Goal: Task Accomplishment & Management: Use online tool/utility

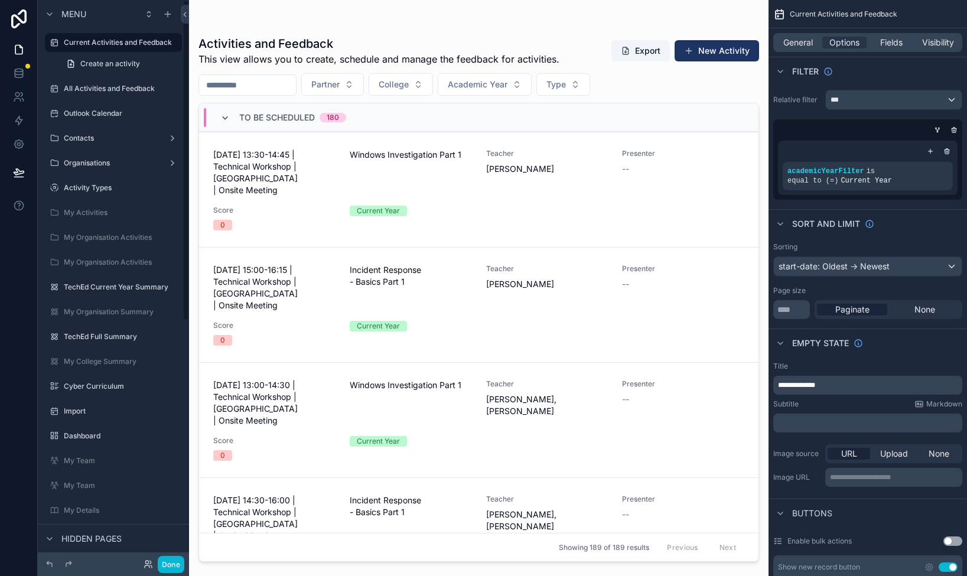
click at [224, 116] on icon "scrollable content" at bounding box center [224, 117] width 9 height 9
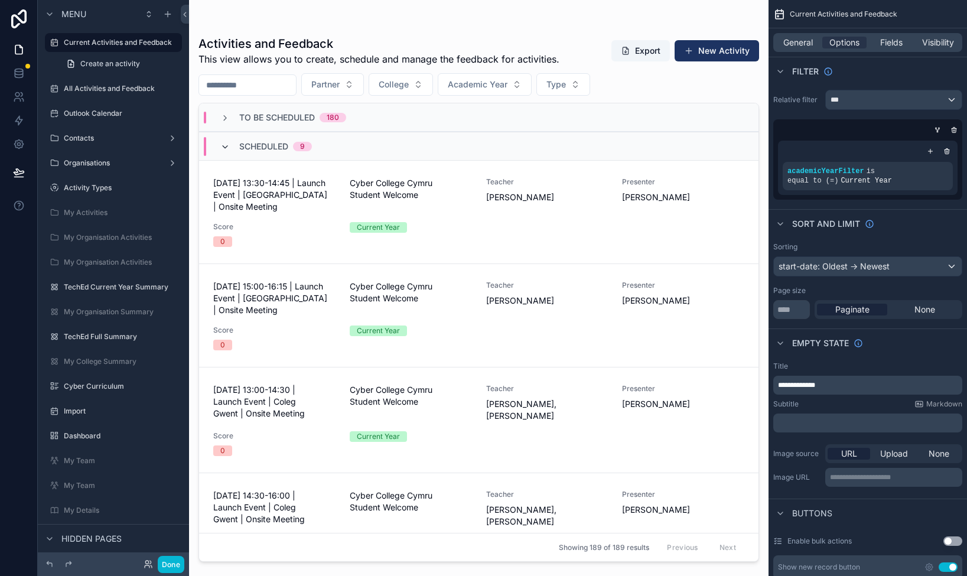
click at [228, 146] on icon "scrollable content" at bounding box center [224, 146] width 9 height 9
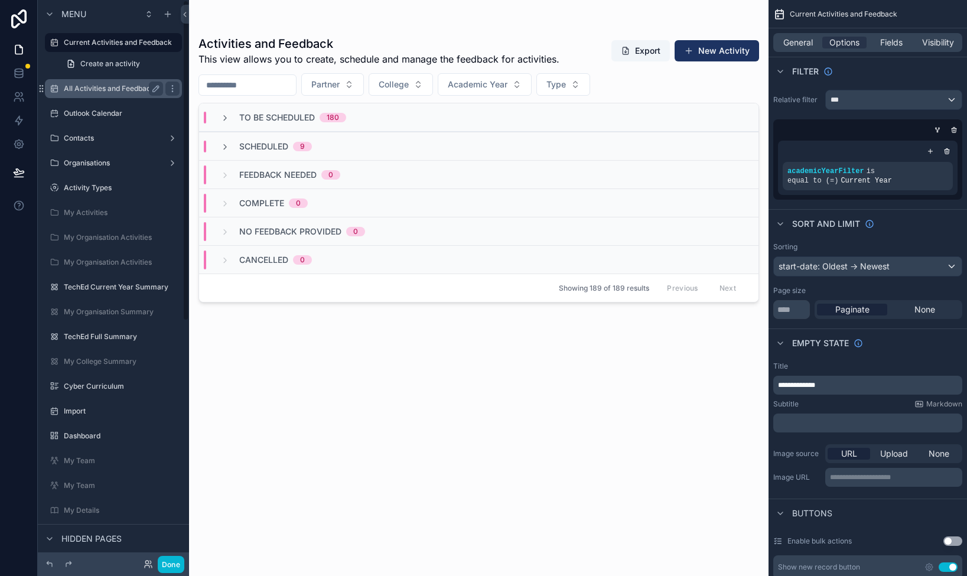
click at [77, 89] on label "All Activities and Feedback" at bounding box center [111, 88] width 95 height 9
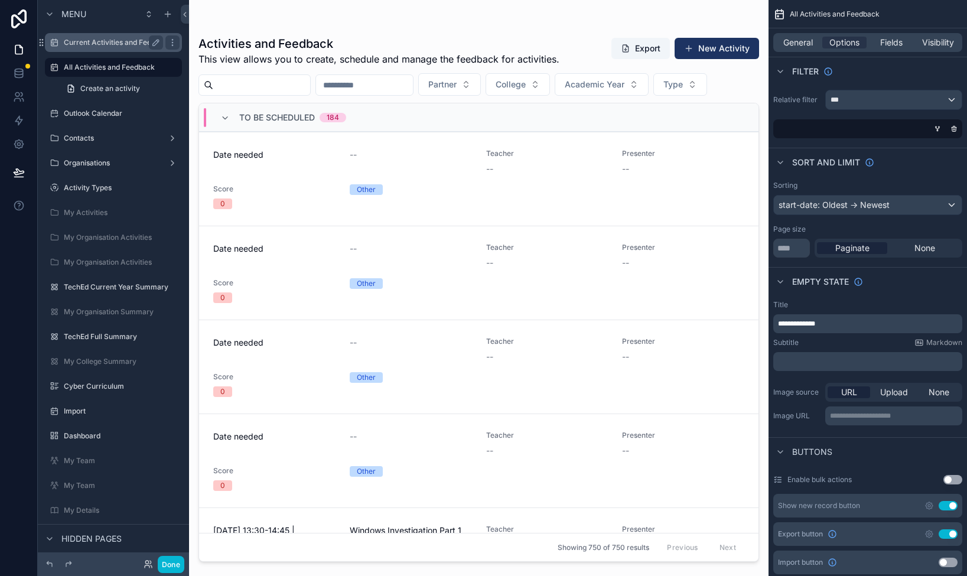
click at [86, 48] on div "Current Activities and Feedback" at bounding box center [113, 42] width 99 height 14
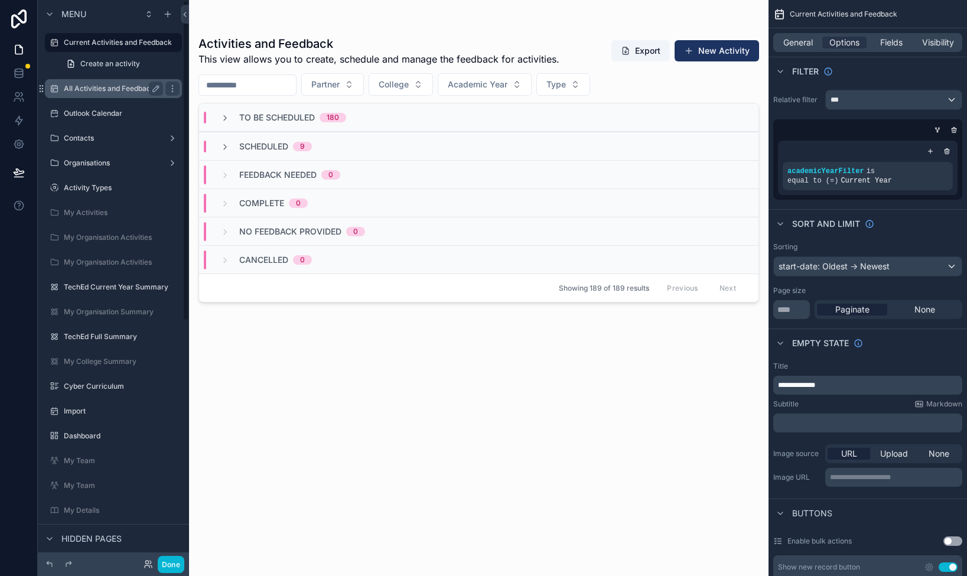
click at [83, 87] on label "All Activities and Feedback" at bounding box center [111, 88] width 95 height 9
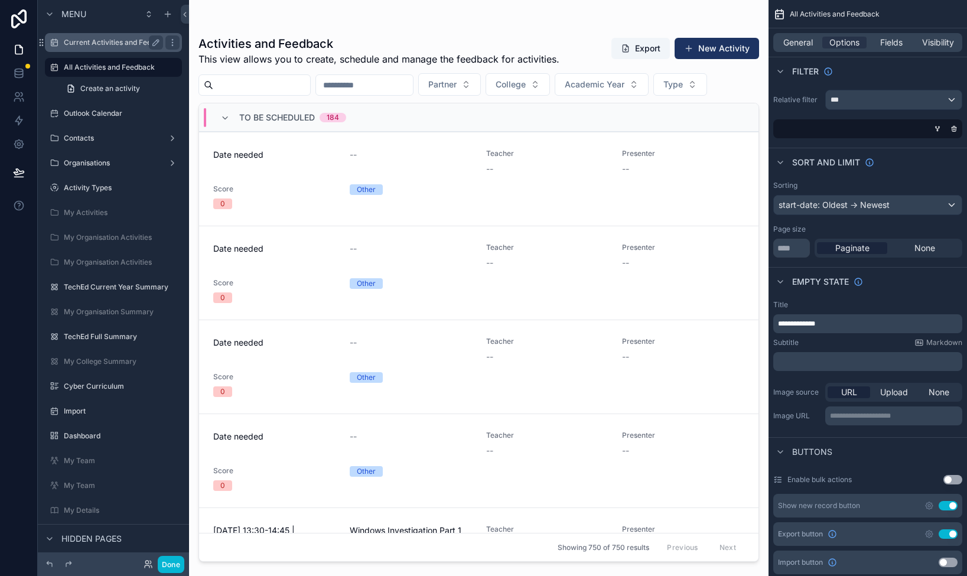
click at [83, 45] on label "Current Activities and Feedback" at bounding box center [118, 42] width 108 height 9
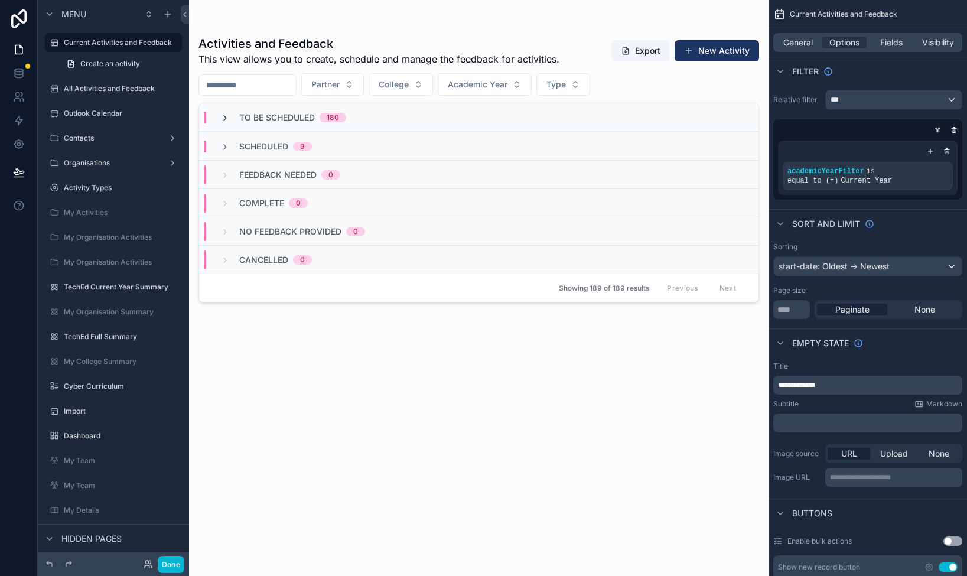
click at [222, 117] on icon "scrollable content" at bounding box center [224, 117] width 9 height 9
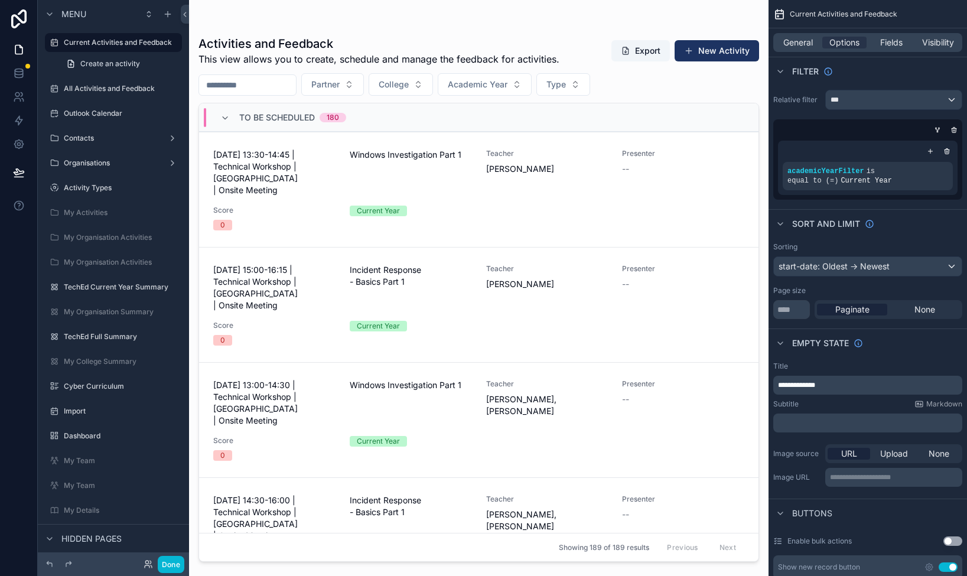
click at [222, 117] on icon "scrollable content" at bounding box center [224, 117] width 9 height 9
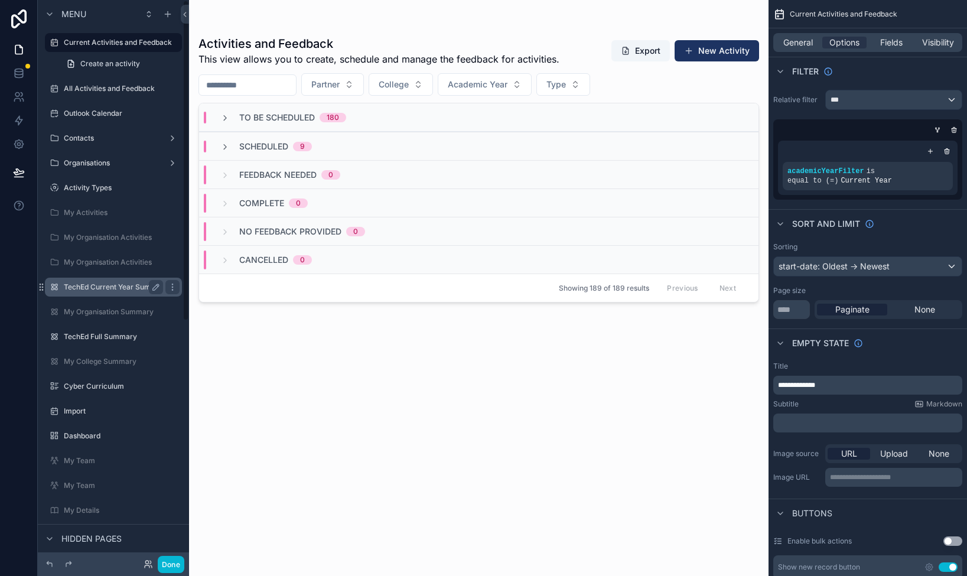
click at [93, 288] on label "TechEd Current Year Summary" at bounding box center [116, 286] width 105 height 9
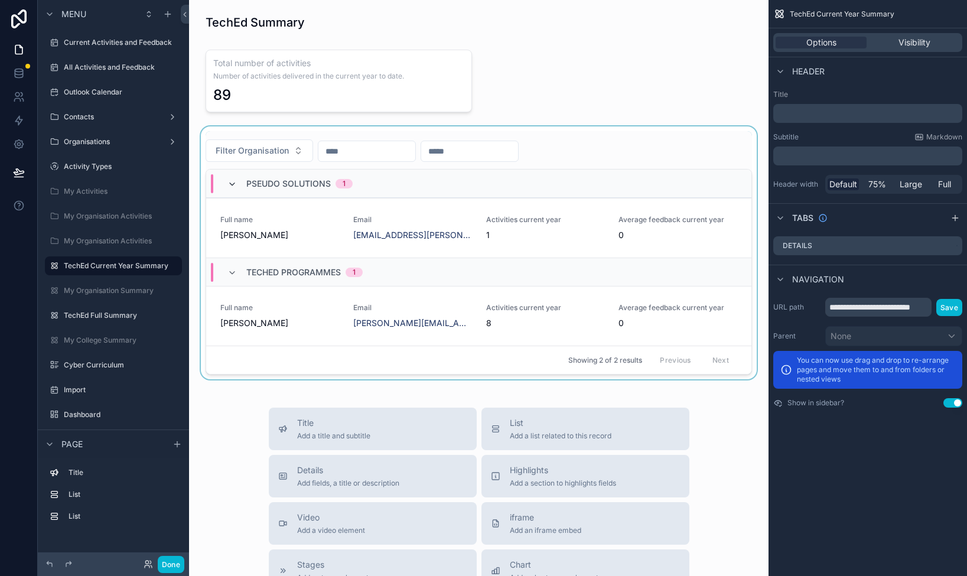
click at [230, 183] on icon "scrollable content" at bounding box center [231, 184] width 9 height 9
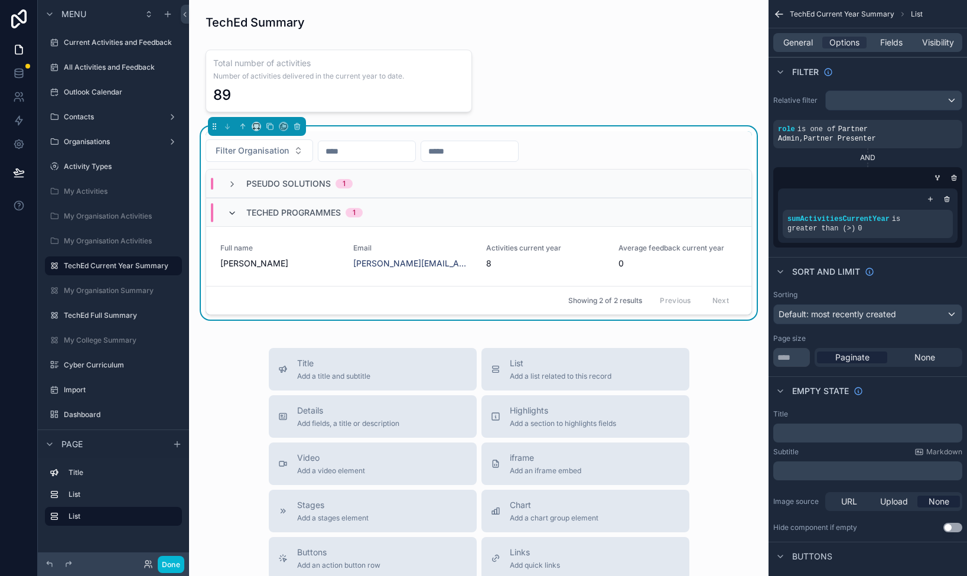
click at [232, 210] on icon "scrollable content" at bounding box center [231, 213] width 9 height 9
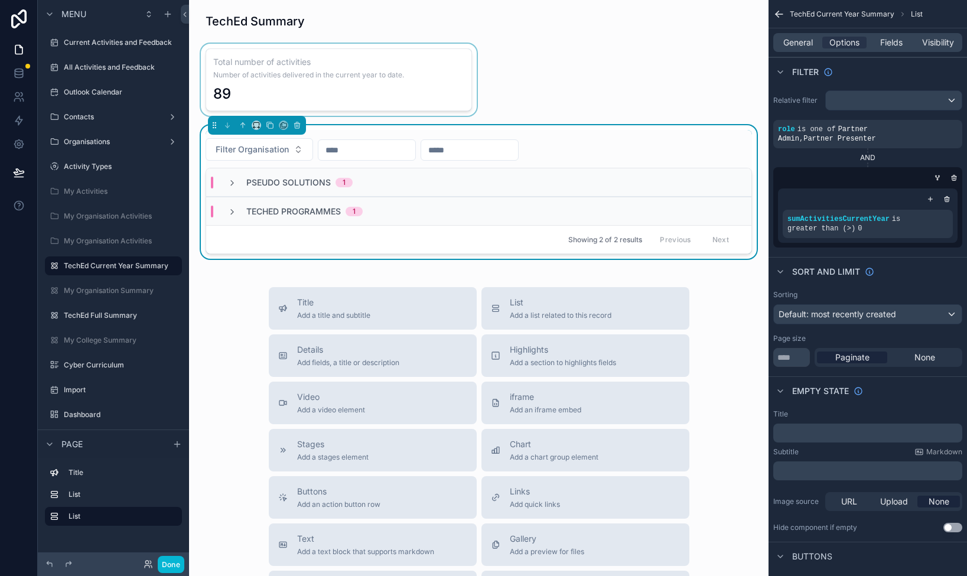
click at [416, 77] on div "scrollable content" at bounding box center [339, 80] width 281 height 72
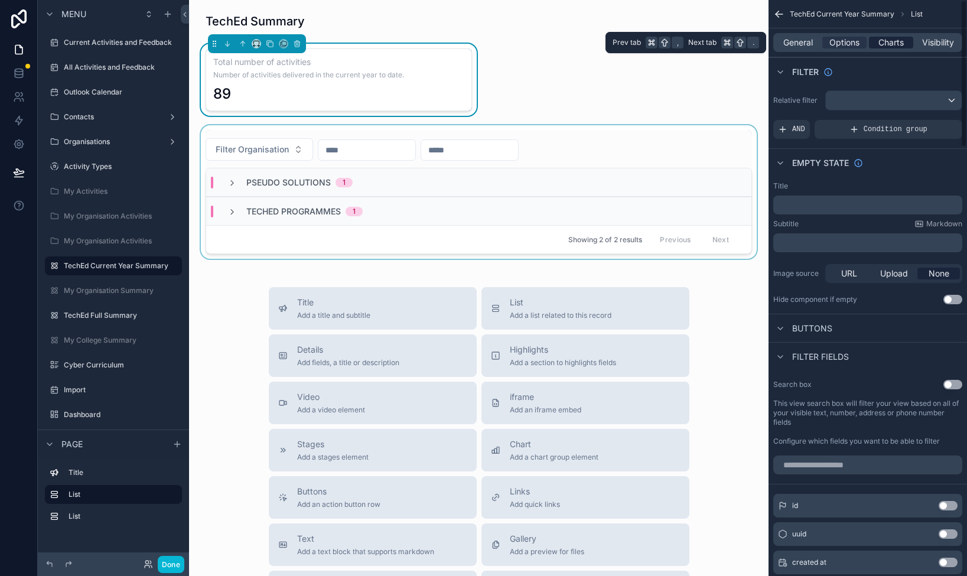
click at [900, 39] on span "Charts" at bounding box center [890, 43] width 25 height 12
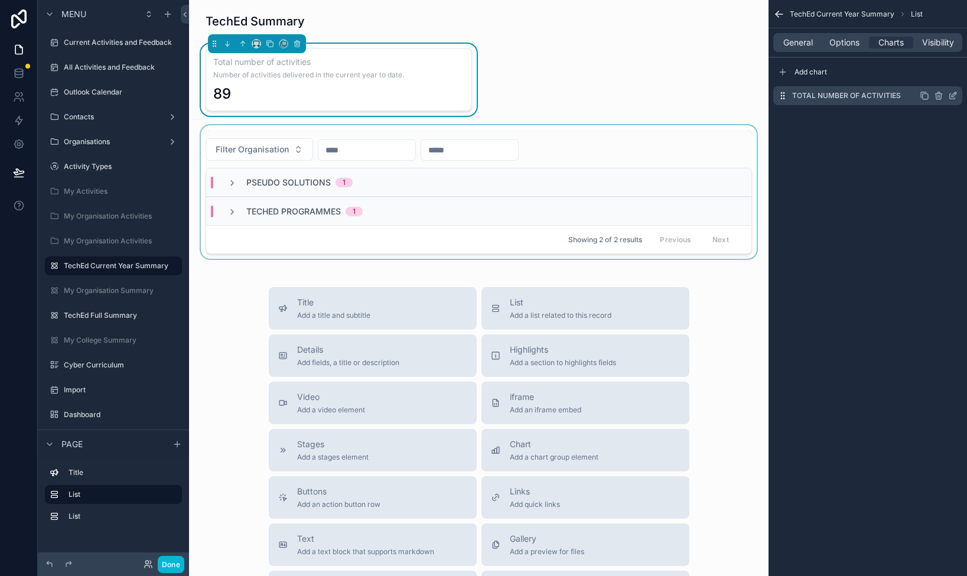
click at [952, 95] on icon "scrollable content" at bounding box center [952, 95] width 9 height 9
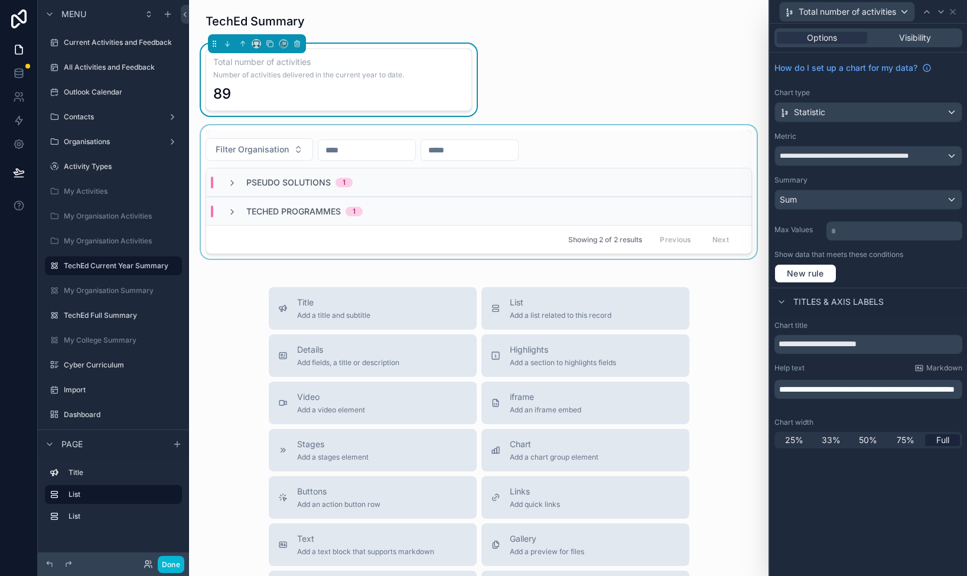
click at [487, 202] on div "TechEd Programmes 1" at bounding box center [478, 211] width 545 height 28
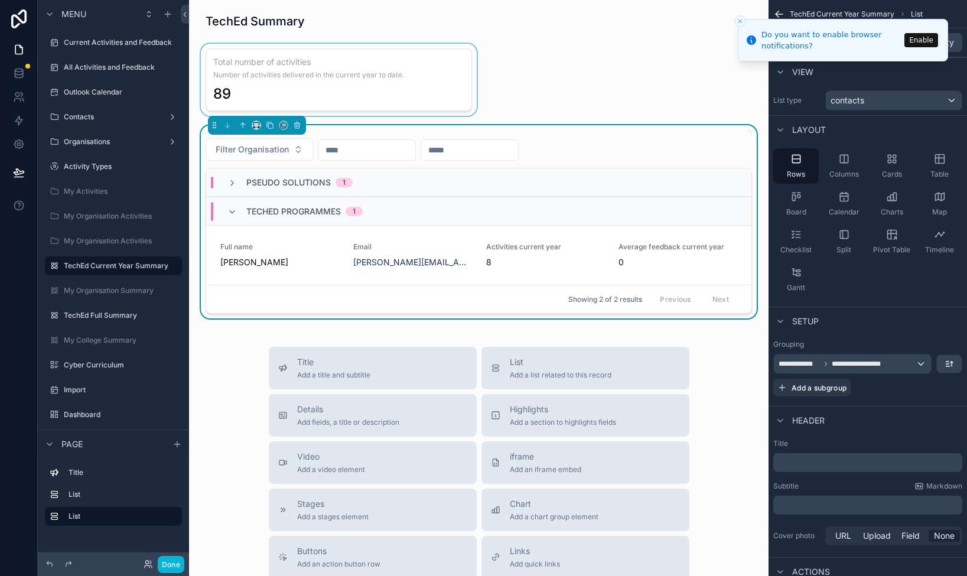
click at [842, 40] on div "Do you want to enable browser notifications?" at bounding box center [831, 40] width 139 height 23
click at [741, 15] on button "Close toast" at bounding box center [740, 21] width 12 height 12
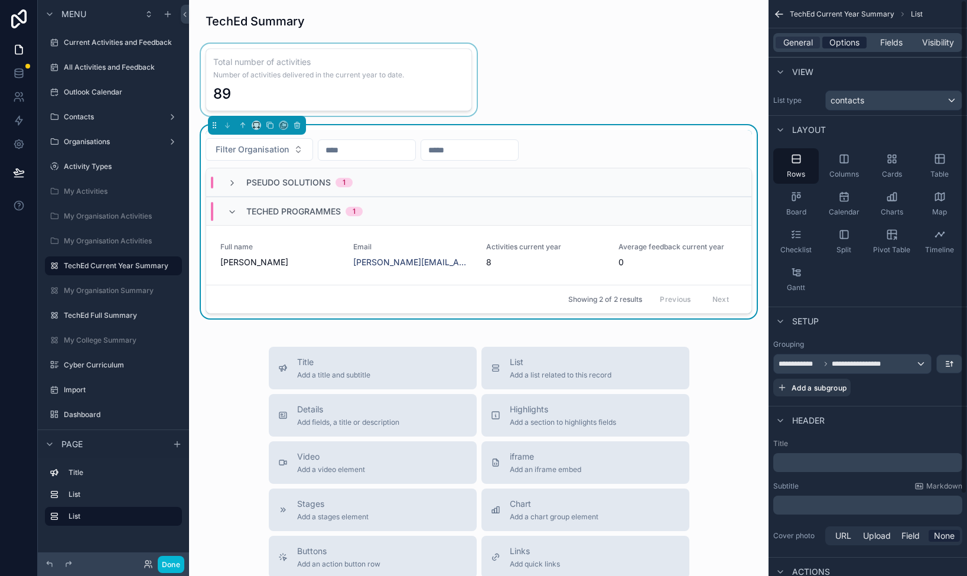
click at [842, 46] on span "Options" at bounding box center [844, 43] width 30 height 12
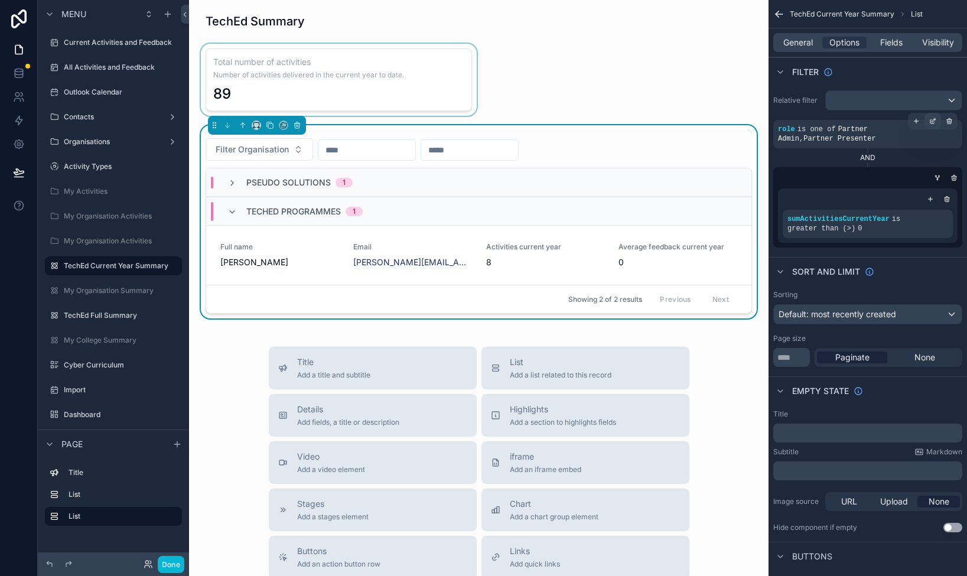
click at [934, 120] on icon "scrollable content" at bounding box center [932, 121] width 7 height 7
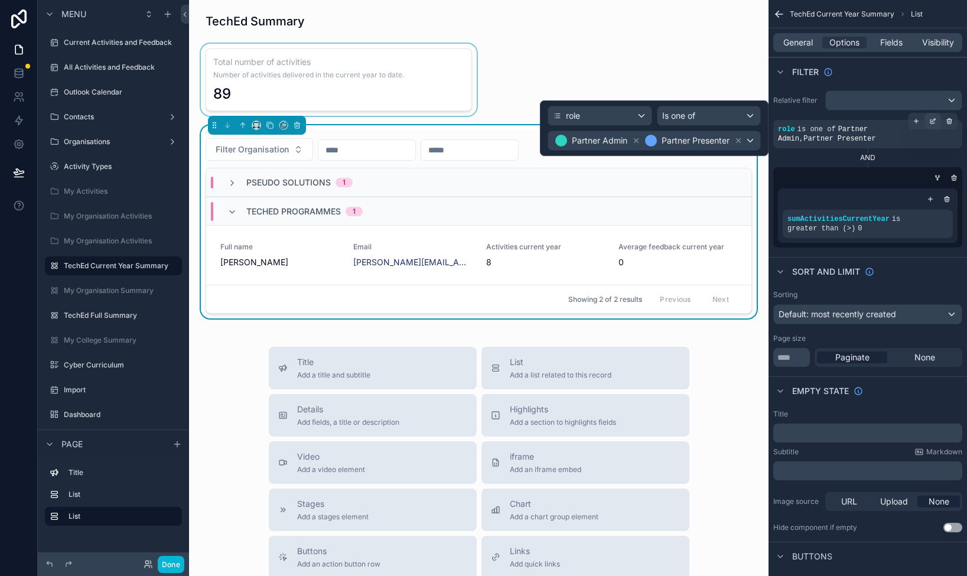
scroll to position [5, 0]
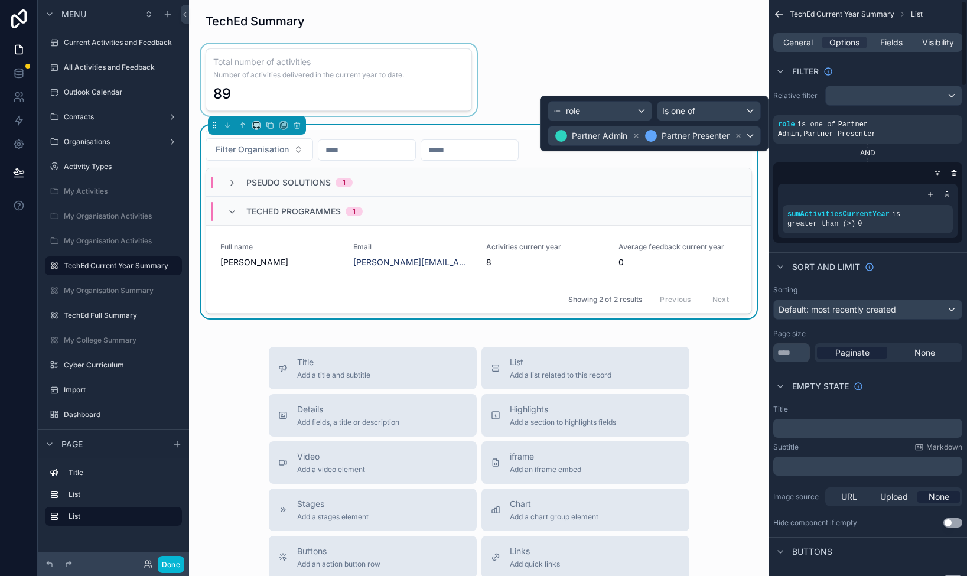
drag, startPoint x: 933, startPoint y: 119, endPoint x: 932, endPoint y: 147, distance: 27.2
click at [933, 125] on div "role is one of Partner Admin , Partner Presenter" at bounding box center [867, 129] width 189 height 28
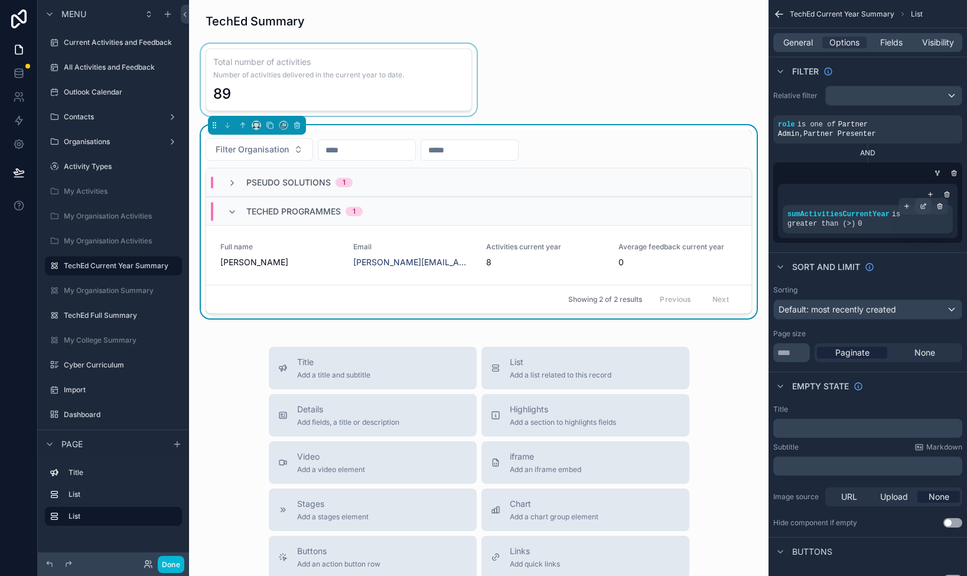
click at [925, 205] on icon "scrollable content" at bounding box center [923, 206] width 7 height 7
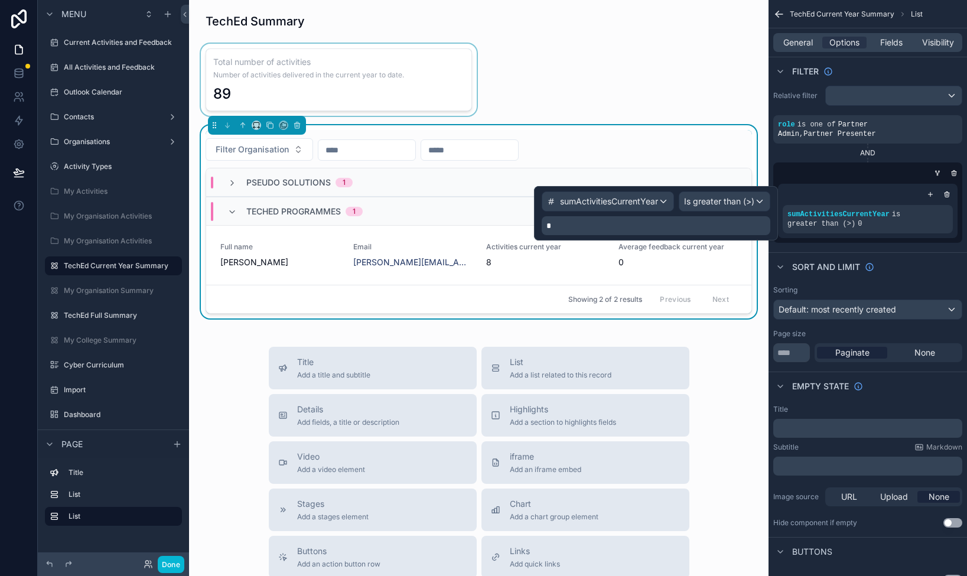
click at [603, 206] on span "sumActivitiesCurrentYear" at bounding box center [609, 202] width 98 height 12
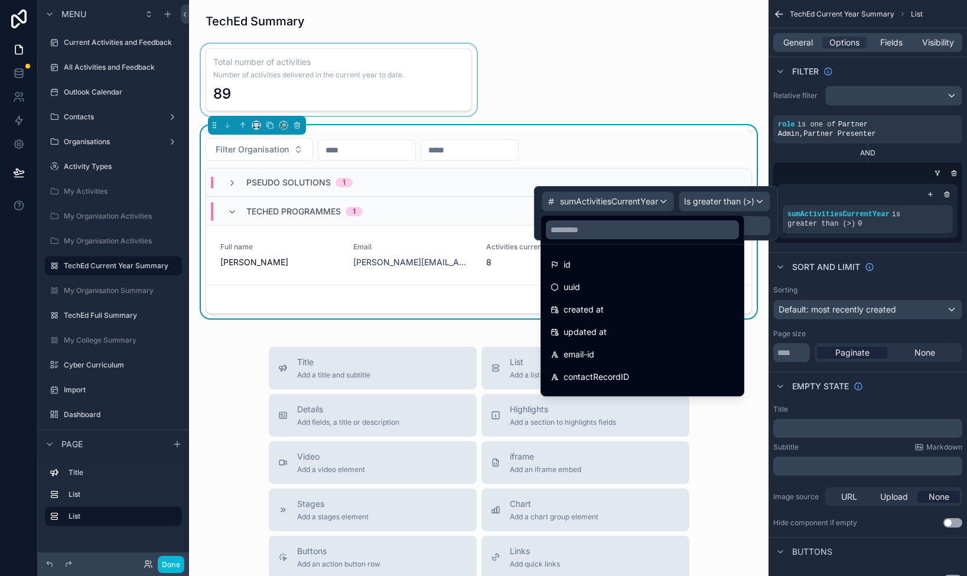
scroll to position [0, 0]
click at [587, 232] on input "text" at bounding box center [642, 229] width 193 height 19
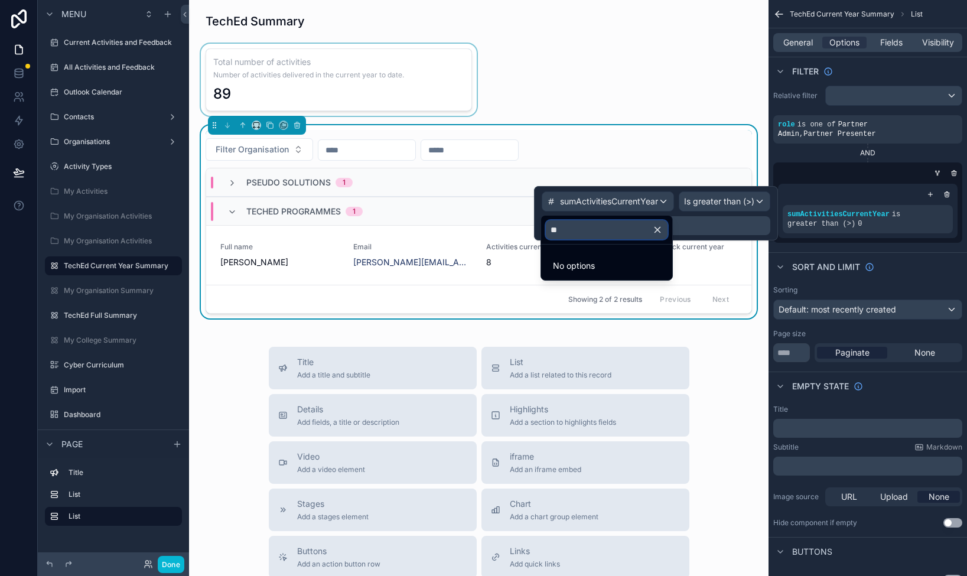
type input "*"
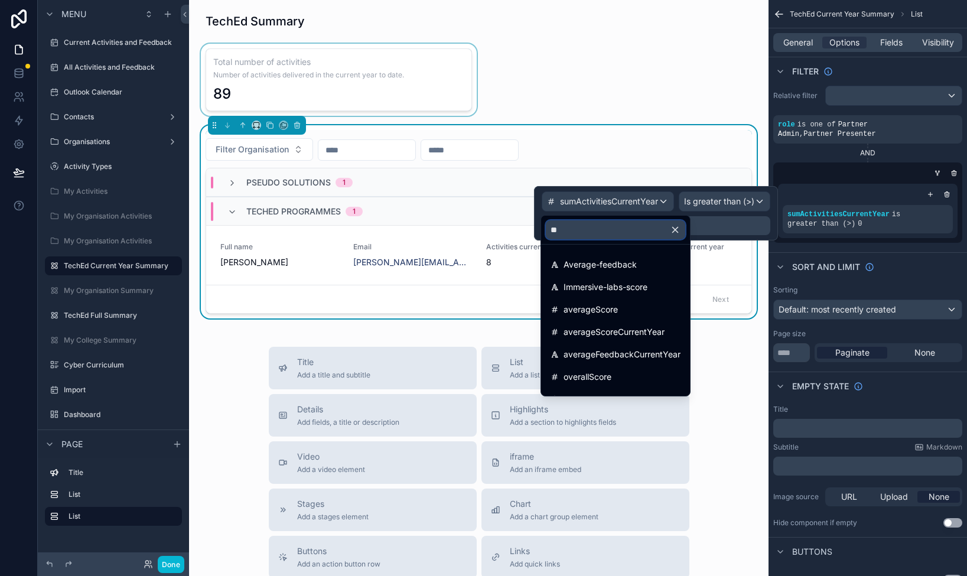
type input "*"
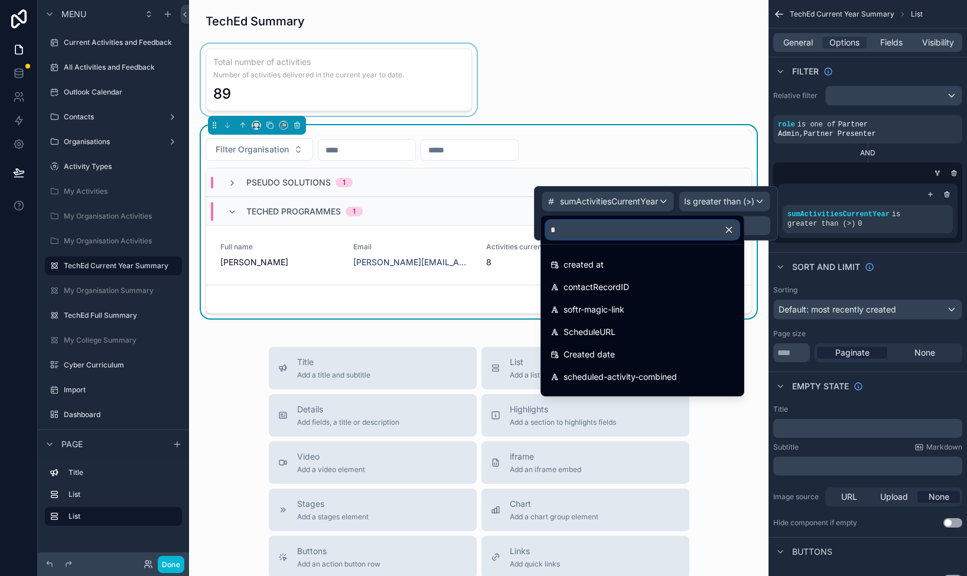
type input "**"
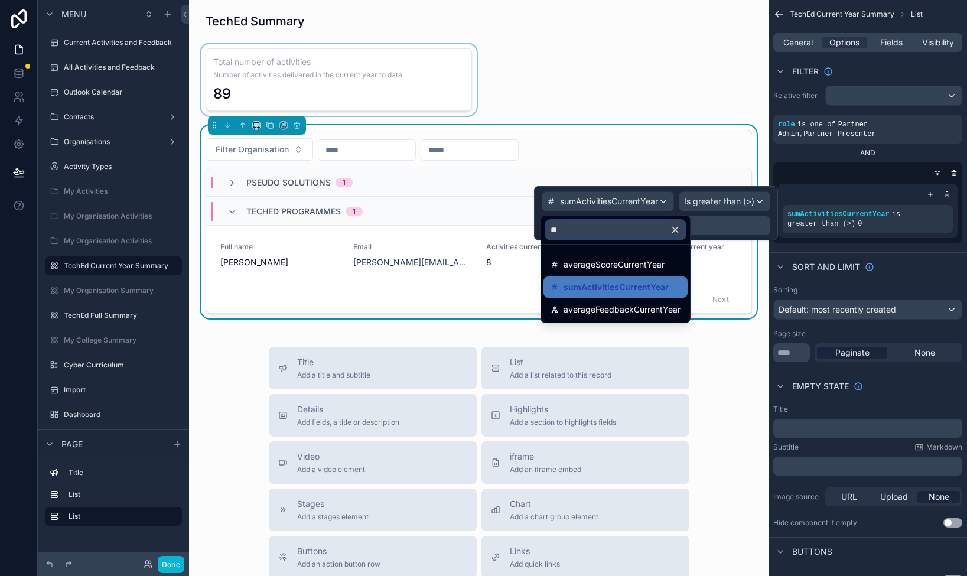
drag, startPoint x: 572, startPoint y: 228, endPoint x: 543, endPoint y: 227, distance: 29.6
click at [543, 227] on div "**" at bounding box center [615, 230] width 149 height 28
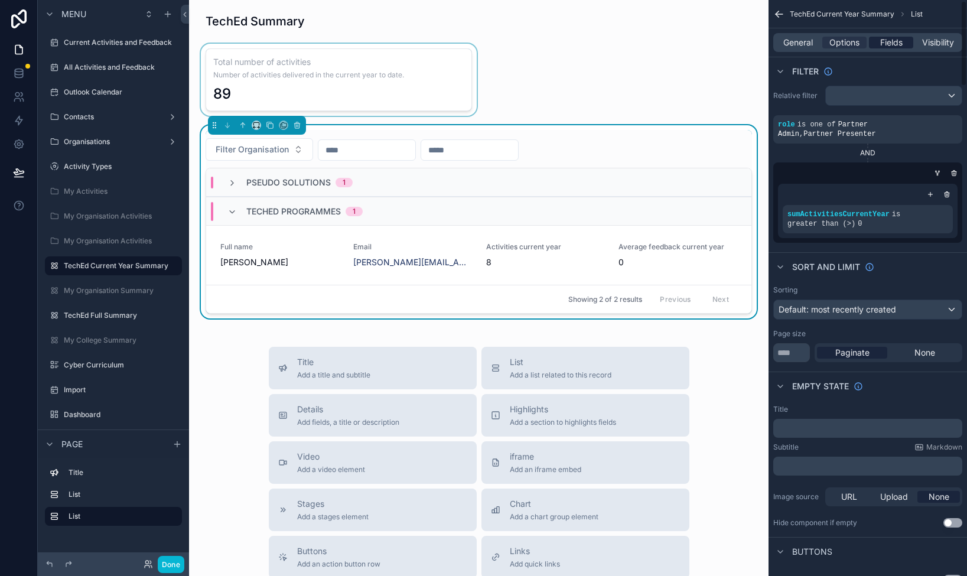
click at [896, 43] on span "Fields" at bounding box center [891, 43] width 22 height 12
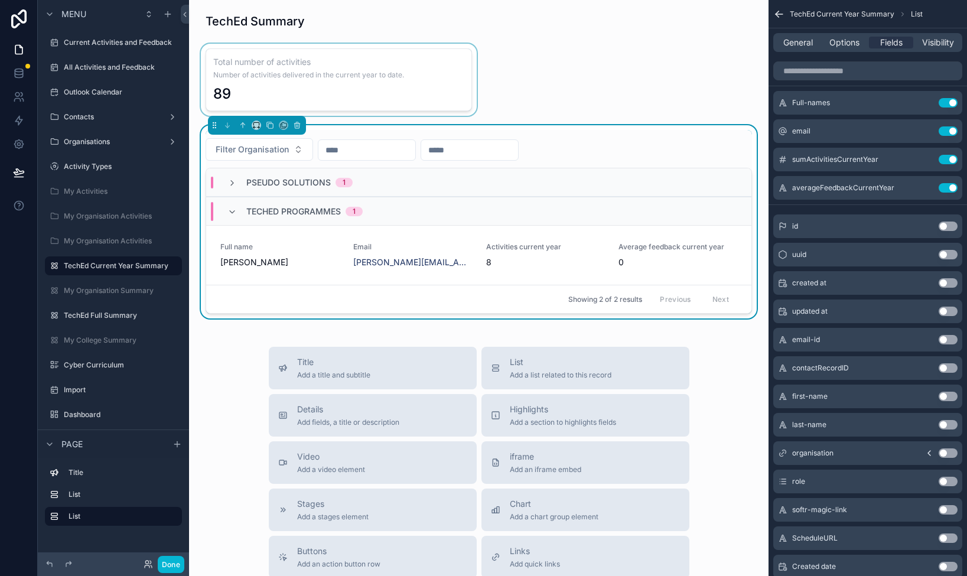
click at [387, 77] on div "scrollable content" at bounding box center [339, 80] width 281 height 72
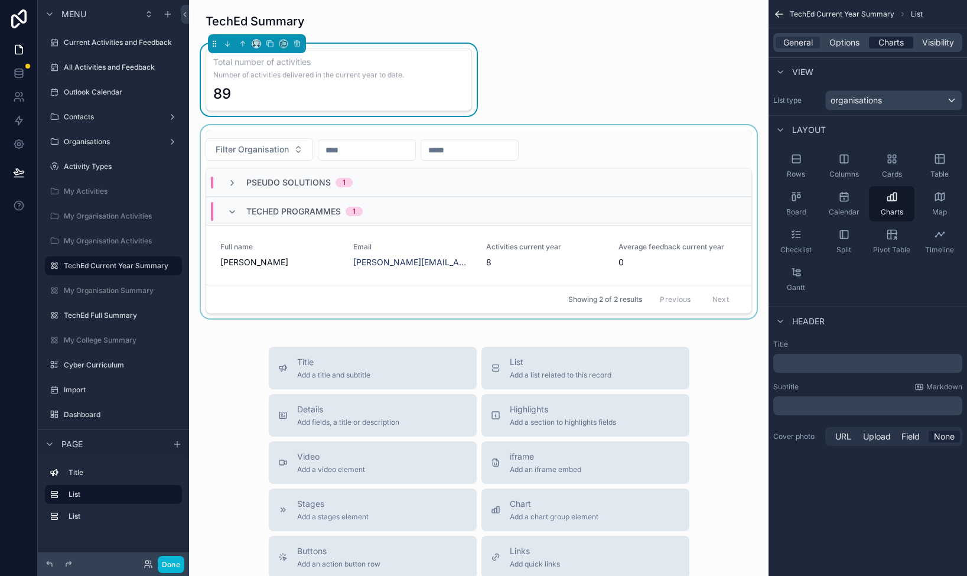
click at [891, 39] on span "Charts" at bounding box center [890, 43] width 25 height 12
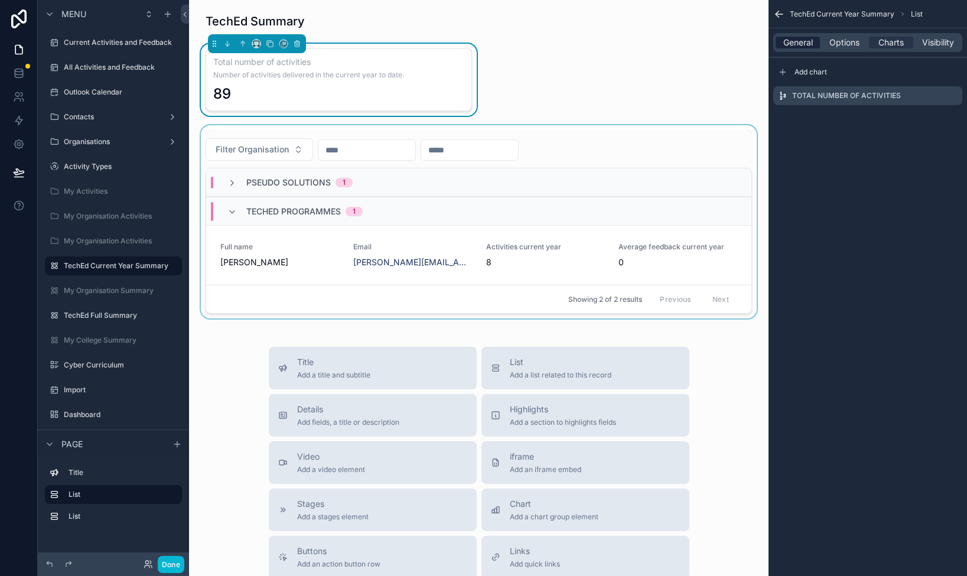
click at [803, 42] on span "General" at bounding box center [798, 43] width 30 height 12
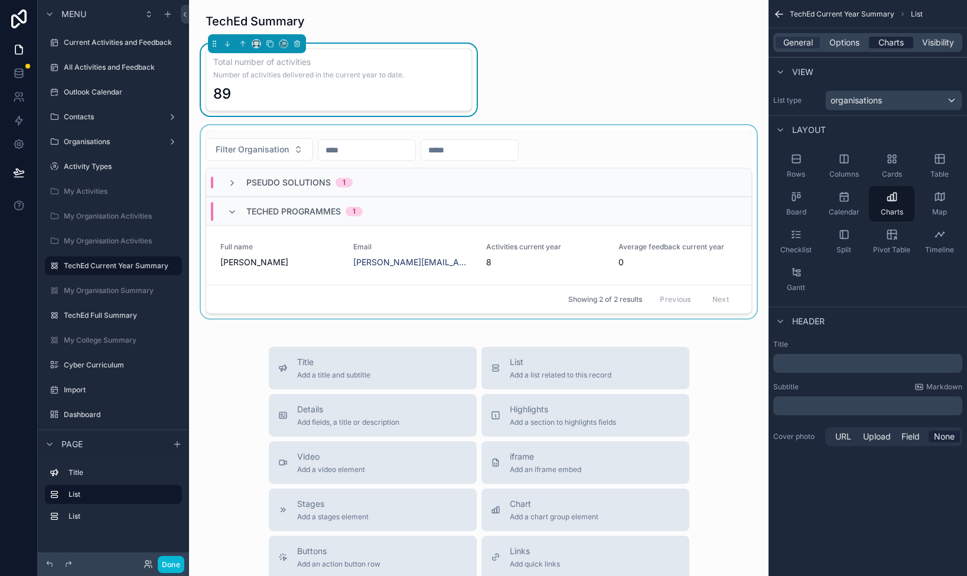
click at [893, 42] on span "Charts" at bounding box center [890, 43] width 25 height 12
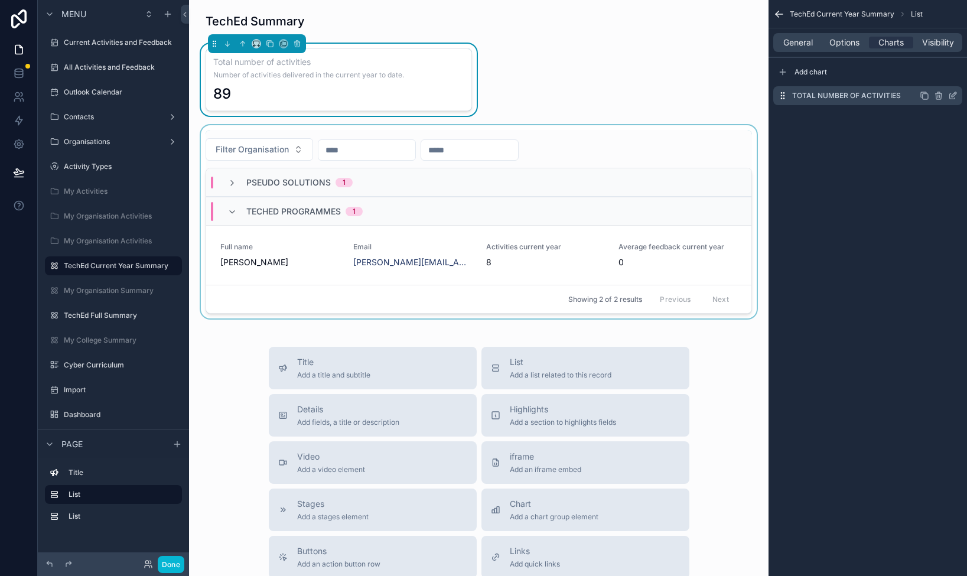
click at [952, 97] on icon "scrollable content" at bounding box center [954, 94] width 5 height 5
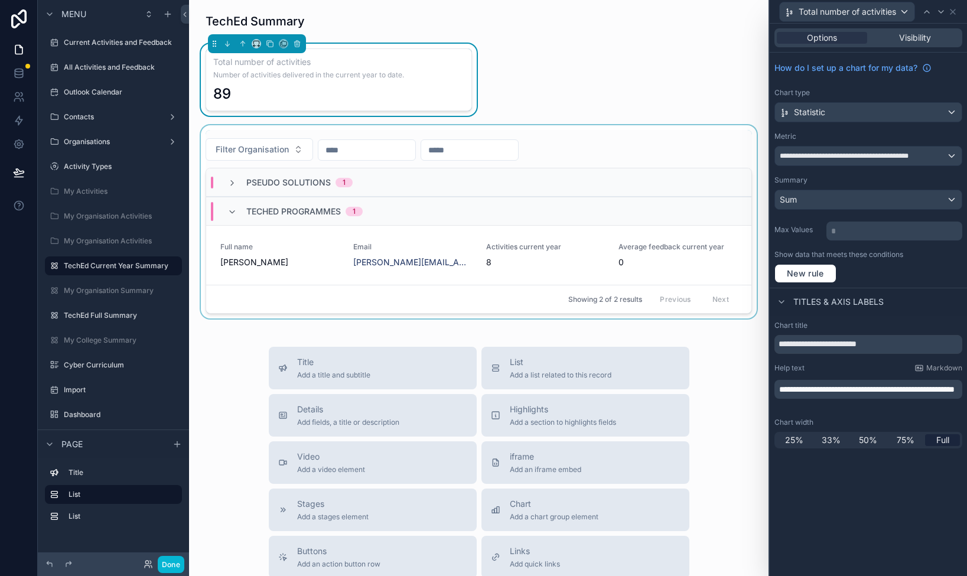
click at [605, 182] on div "Pseudo Solutions 1" at bounding box center [478, 182] width 545 height 28
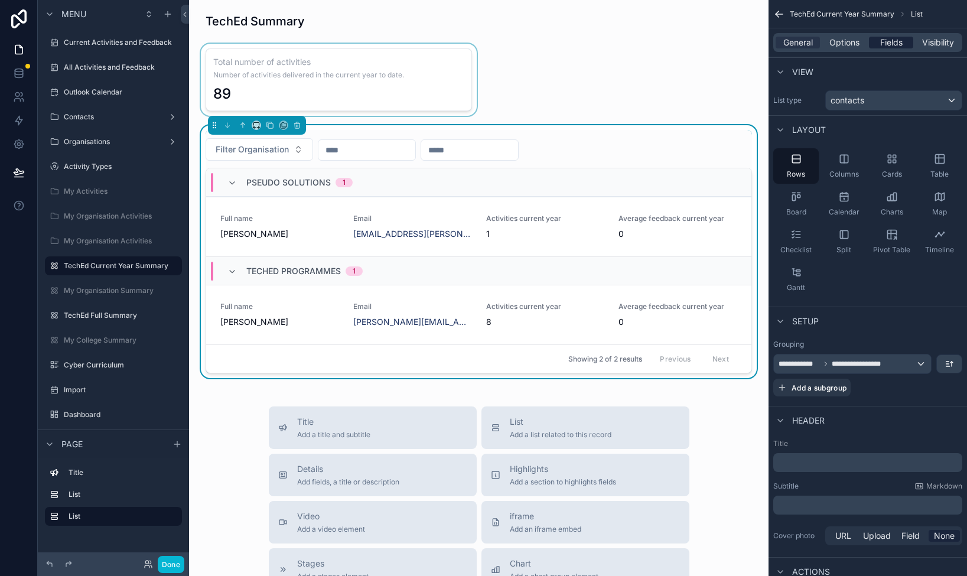
click at [880, 42] on span "Fields" at bounding box center [891, 43] width 22 height 12
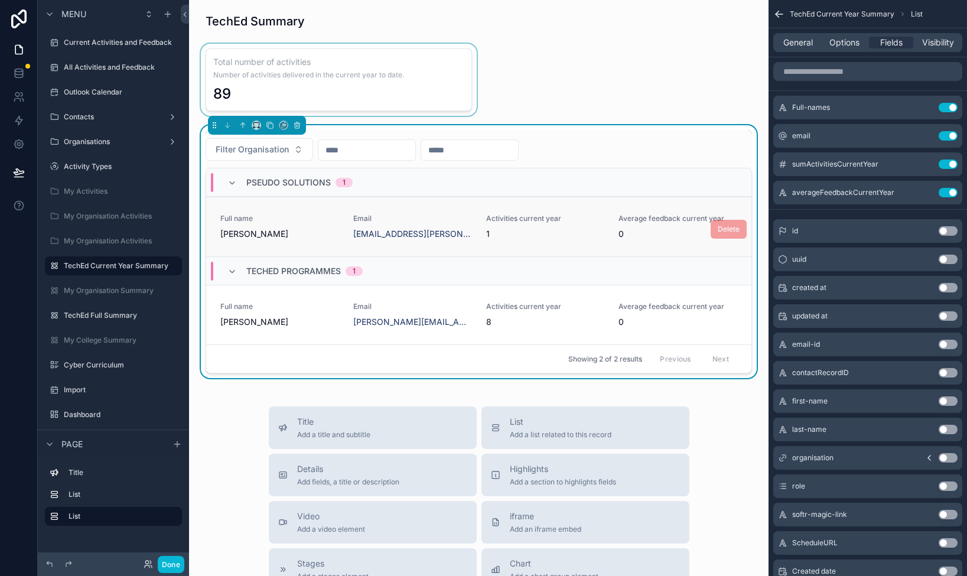
scroll to position [17, 0]
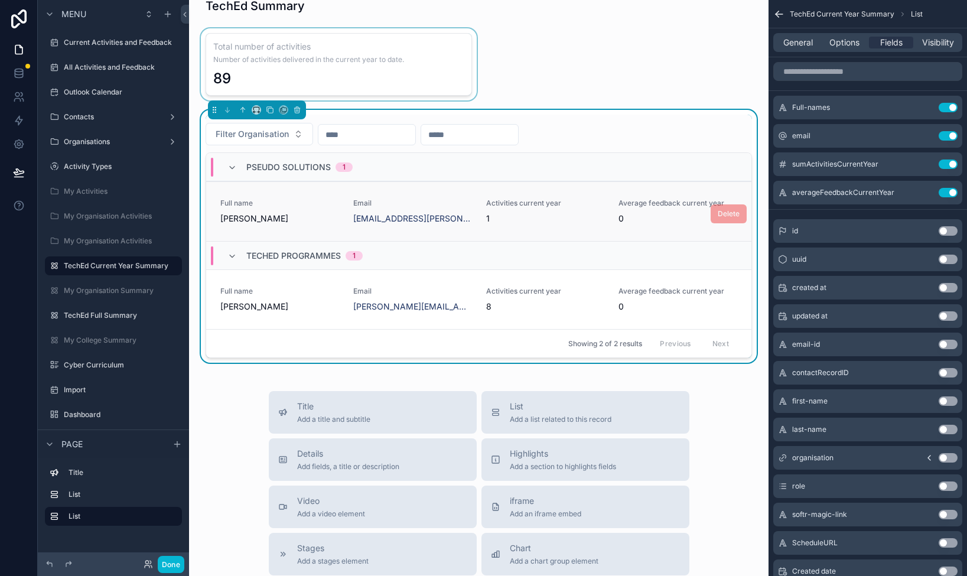
click at [324, 203] on span "Full name" at bounding box center [279, 203] width 119 height 9
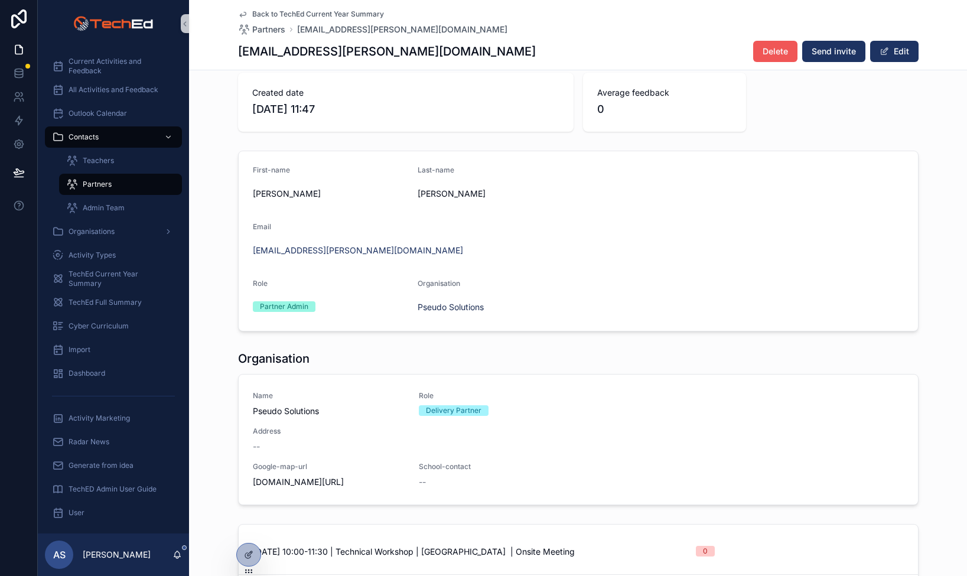
click at [777, 48] on span "Delete" at bounding box center [775, 51] width 25 height 12
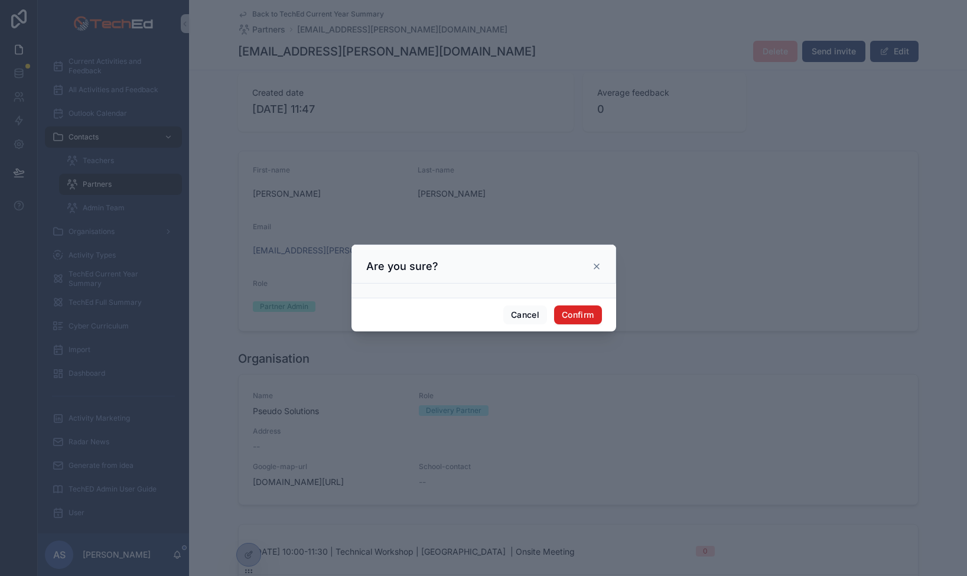
click at [575, 311] on button "Confirm" at bounding box center [577, 314] width 47 height 19
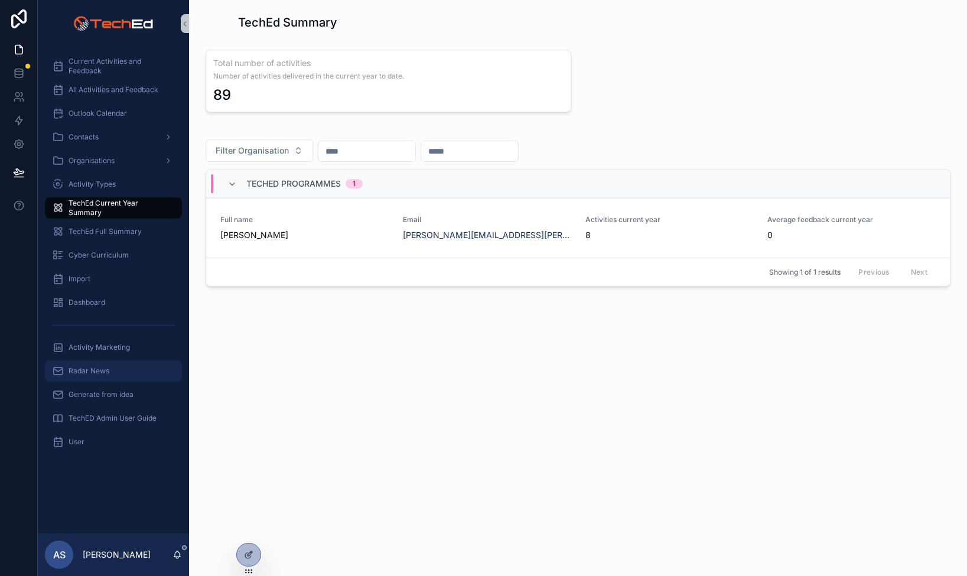
click at [82, 364] on div "Radar News" at bounding box center [113, 371] width 123 height 19
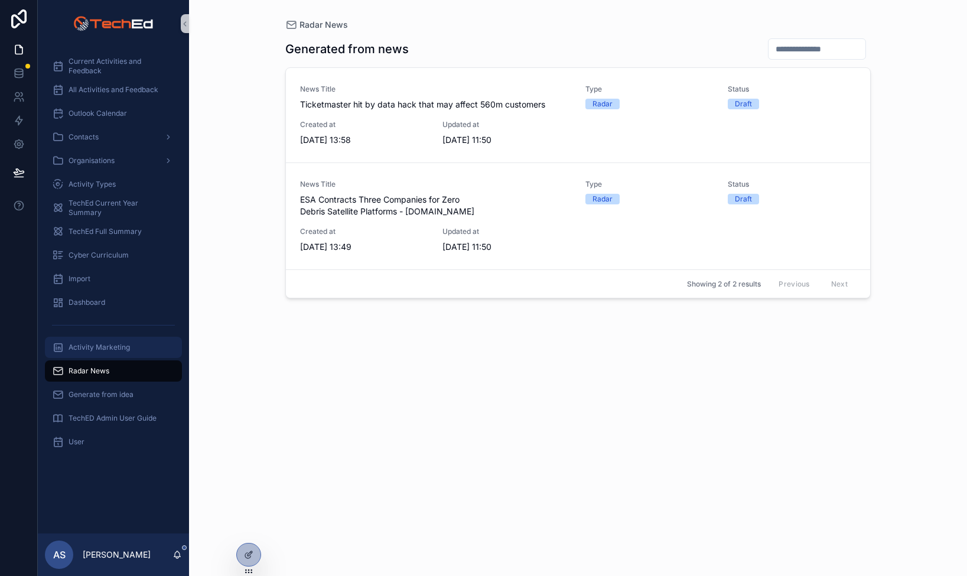
click at [85, 353] on div "Activity Marketing" at bounding box center [113, 347] width 123 height 19
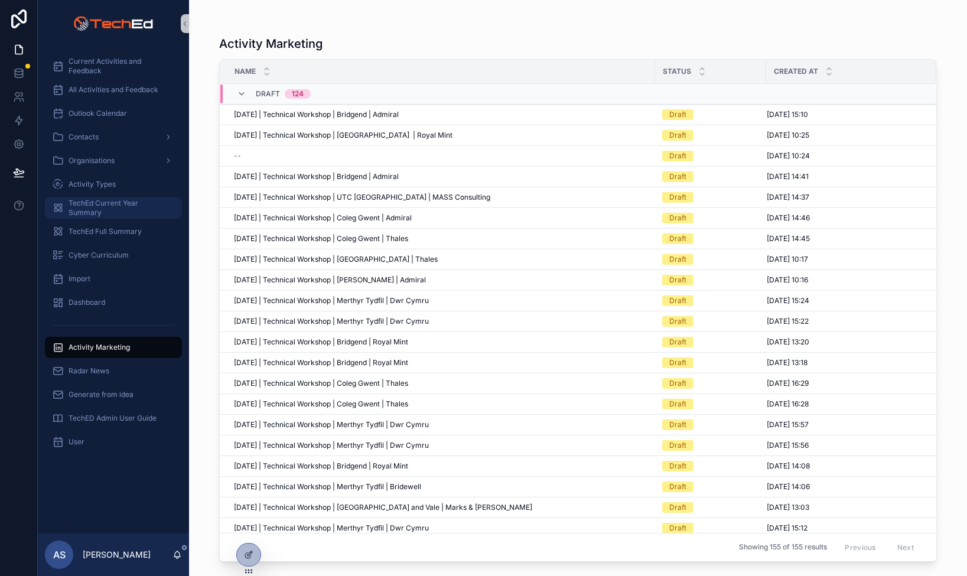
click at [87, 203] on span "TechEd Current Year Summary" at bounding box center [120, 208] width 102 height 19
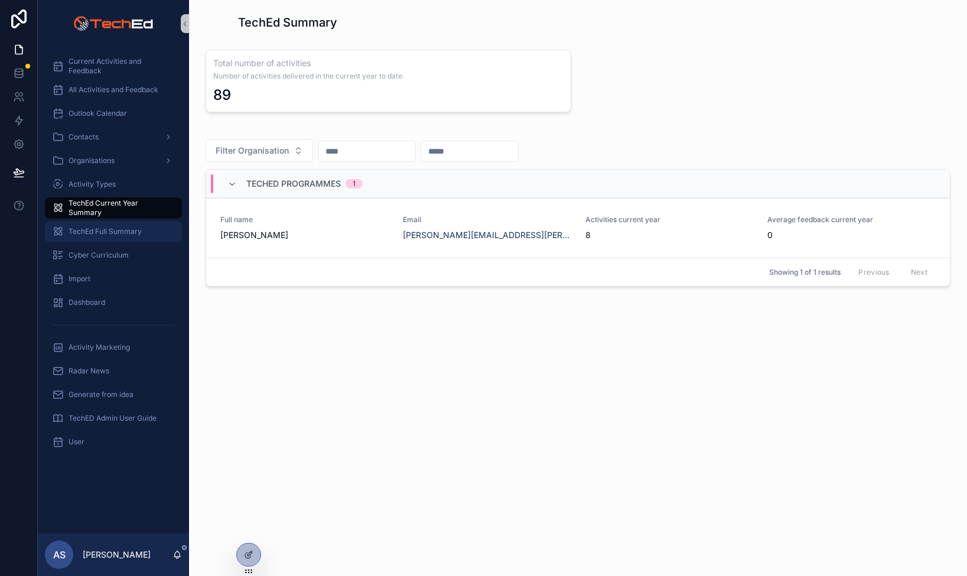
click at [95, 232] on span "TechEd Full Summary" at bounding box center [105, 231] width 73 height 9
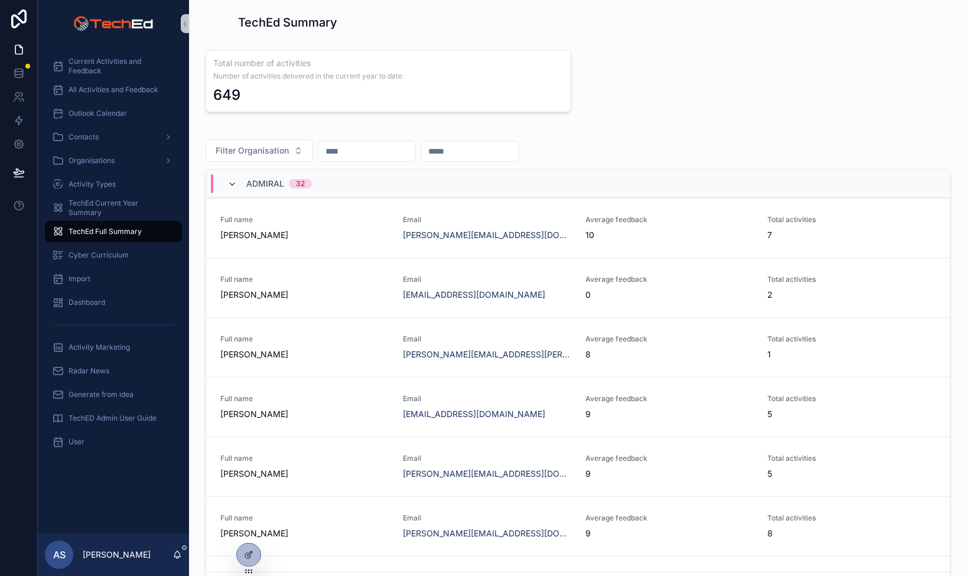
click at [233, 184] on icon "scrollable content" at bounding box center [231, 184] width 9 height 9
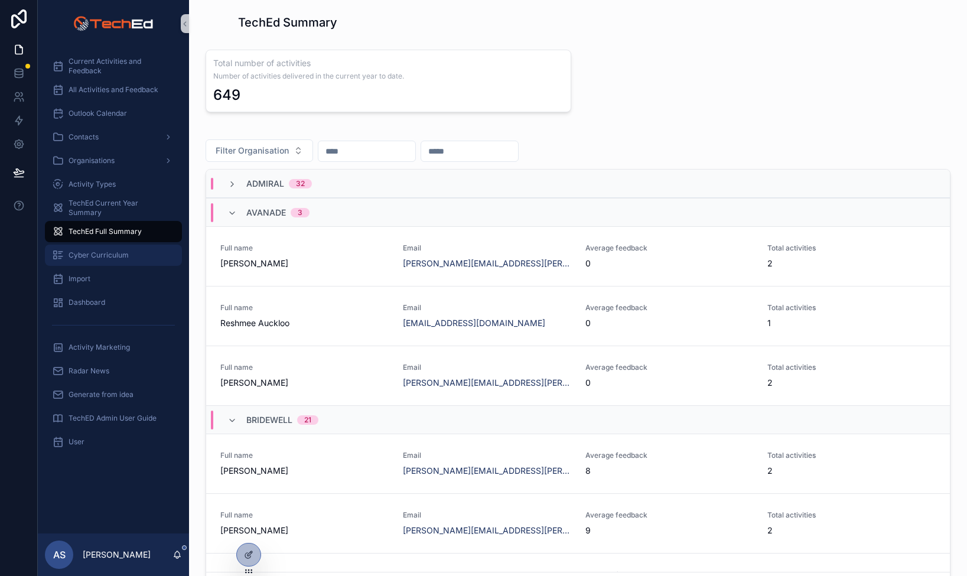
click at [77, 260] on div "Cyber Curriculum" at bounding box center [113, 255] width 123 height 19
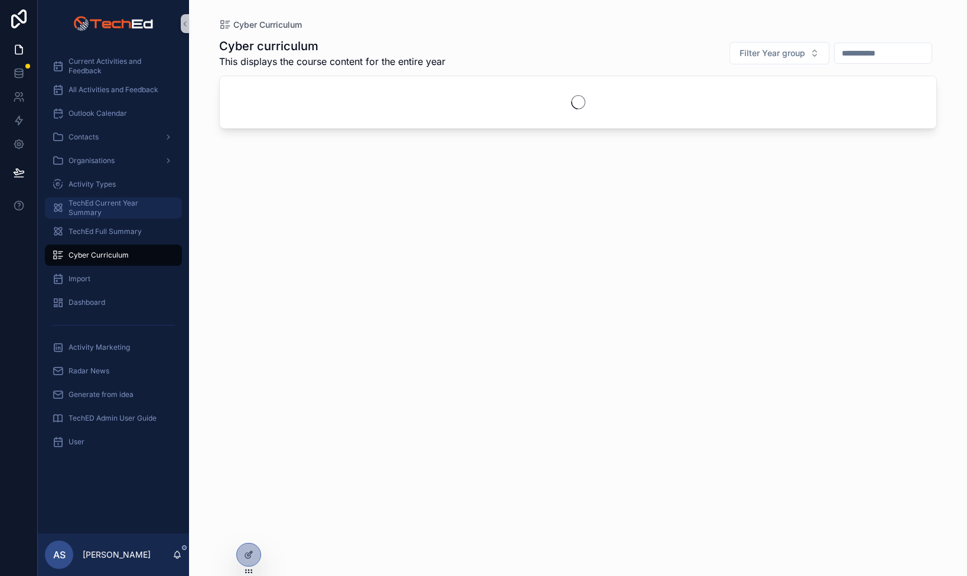
click at [84, 207] on span "TechEd Current Year Summary" at bounding box center [120, 208] width 102 height 19
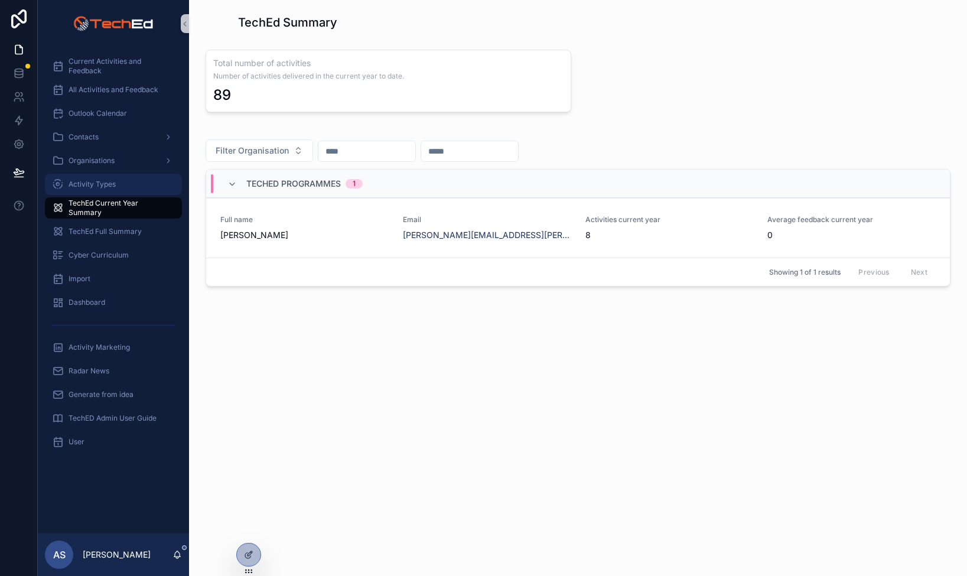
click at [92, 185] on span "Activity Types" at bounding box center [92, 184] width 47 height 9
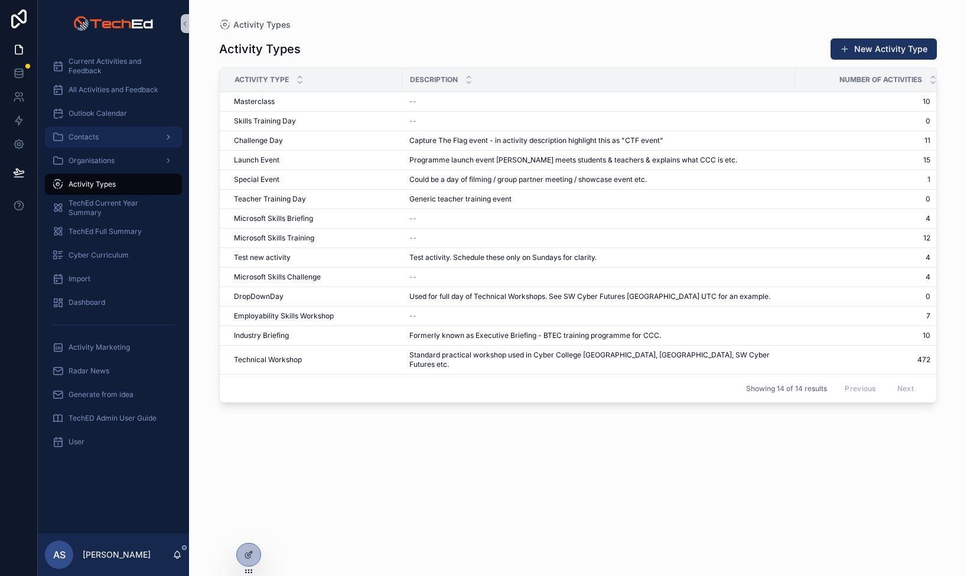
click at [83, 129] on div "Contacts" at bounding box center [113, 137] width 123 height 19
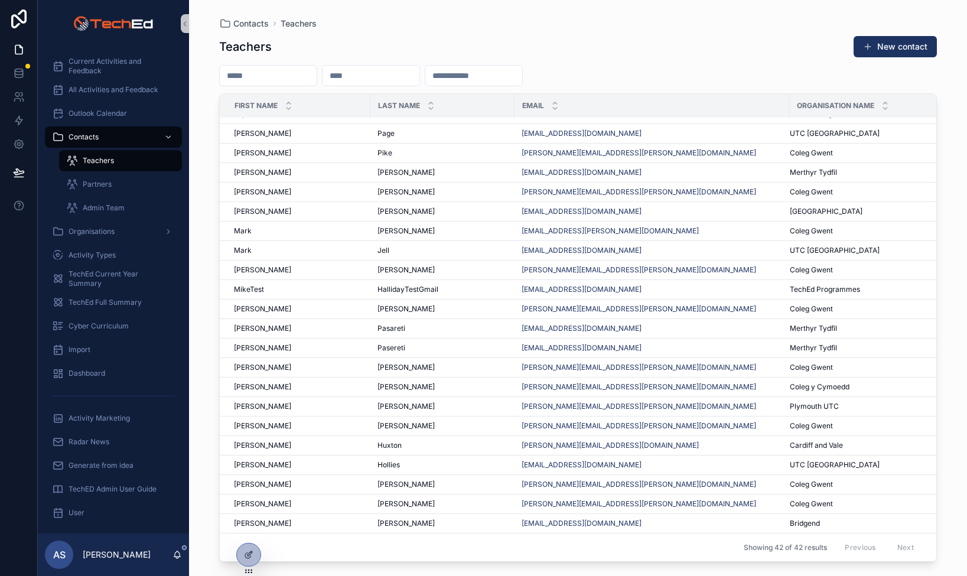
scroll to position [403, 0]
click at [80, 92] on span "All Activities and Feedback" at bounding box center [114, 89] width 90 height 9
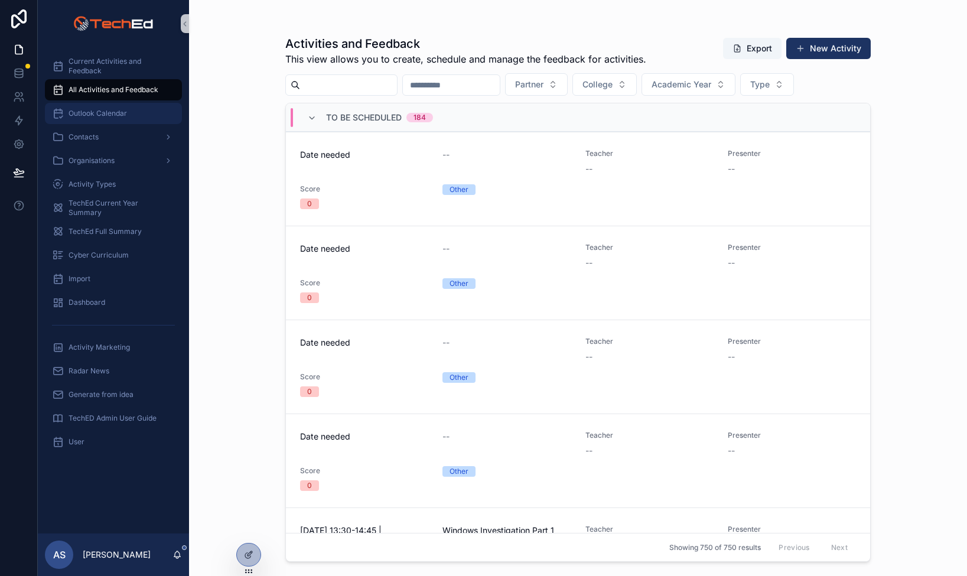
click at [111, 113] on span "Outlook Calendar" at bounding box center [98, 113] width 58 height 9
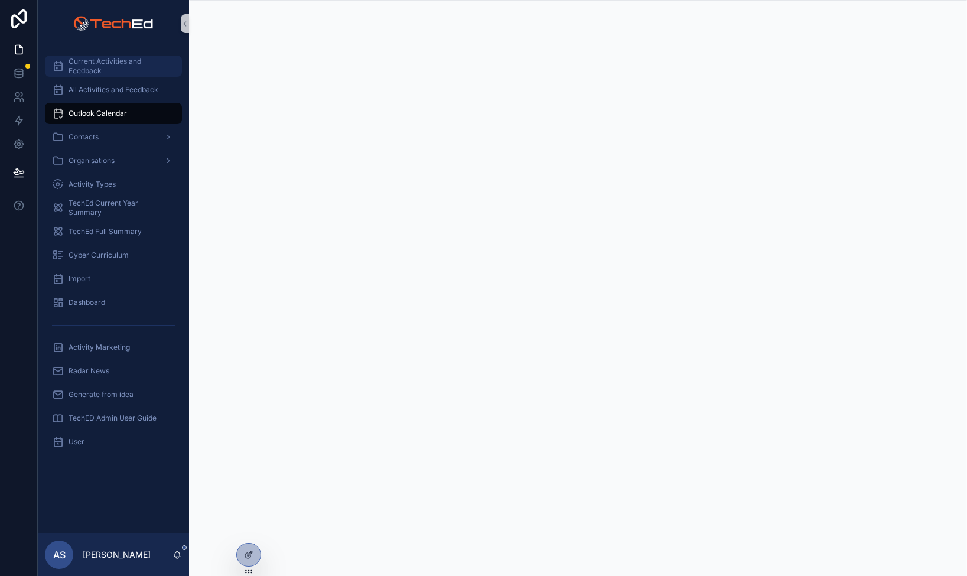
click at [112, 67] on span "Current Activities and Feedback" at bounding box center [120, 66] width 102 height 19
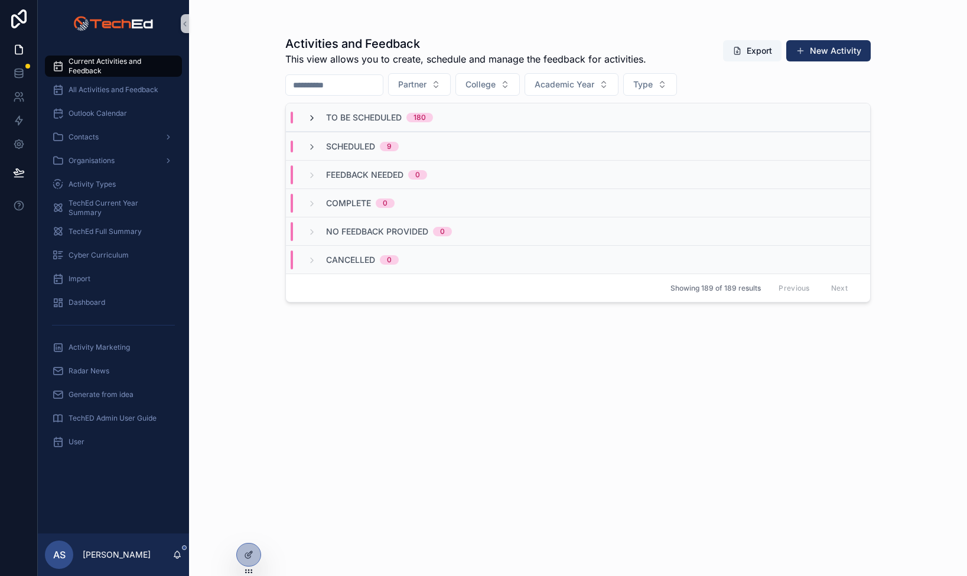
click at [311, 113] on span "scrollable content" at bounding box center [311, 117] width 9 height 9
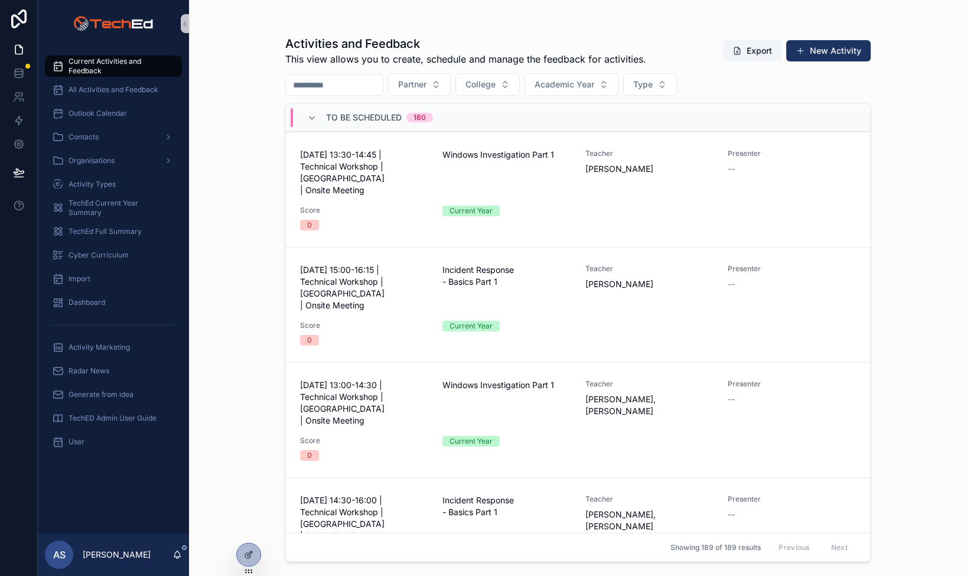
click at [309, 112] on div "To Be Scheduled 180" at bounding box center [370, 117] width 126 height 19
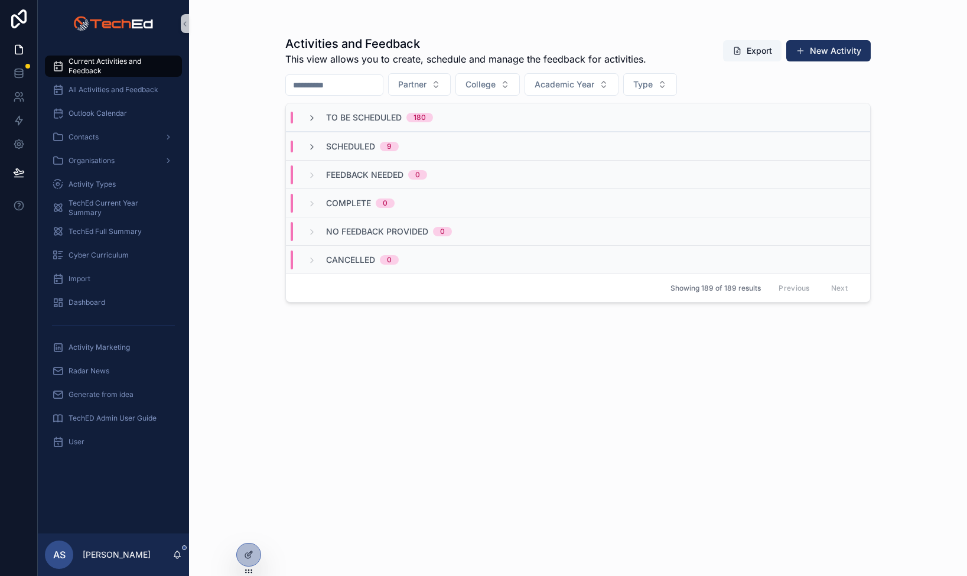
click at [305, 145] on div "Scheduled 9" at bounding box center [353, 147] width 120 height 12
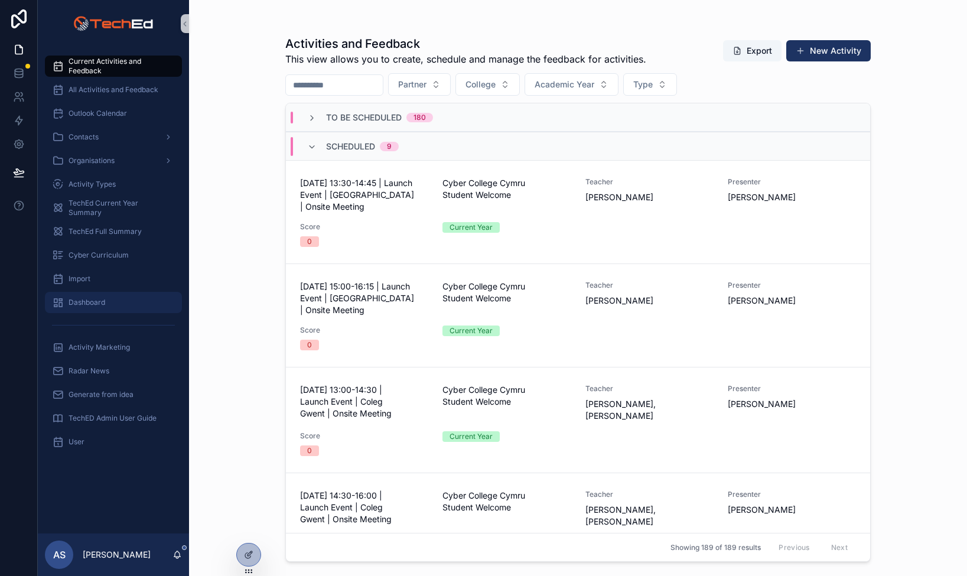
click at [74, 302] on span "Dashboard" at bounding box center [87, 302] width 37 height 9
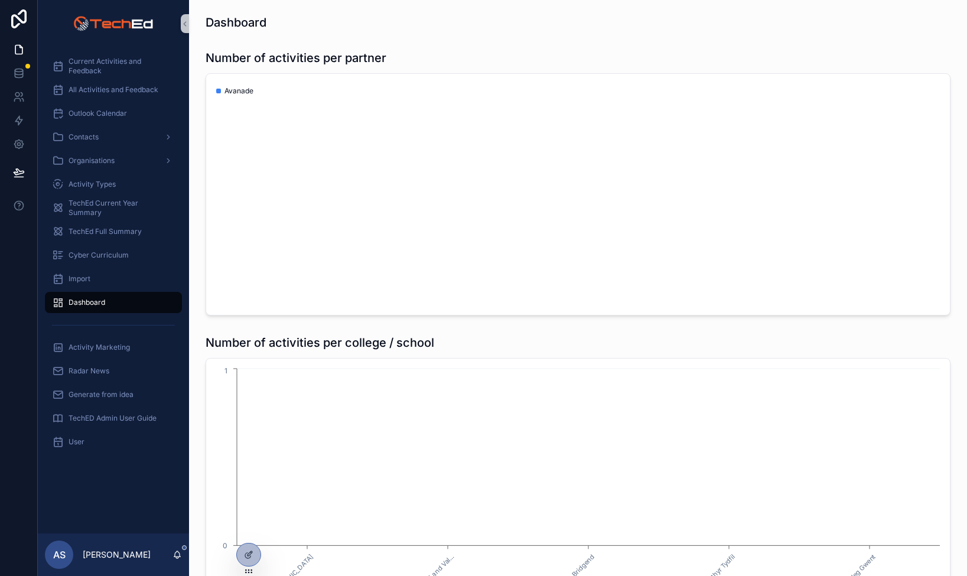
click at [294, 213] on icon "chart" at bounding box center [578, 194] width 730 height 227
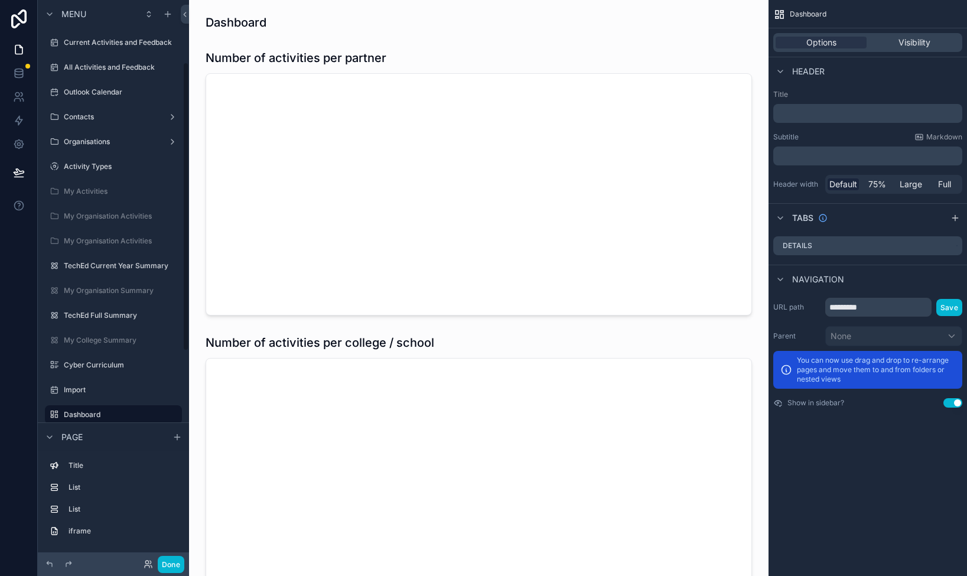
scroll to position [121, 0]
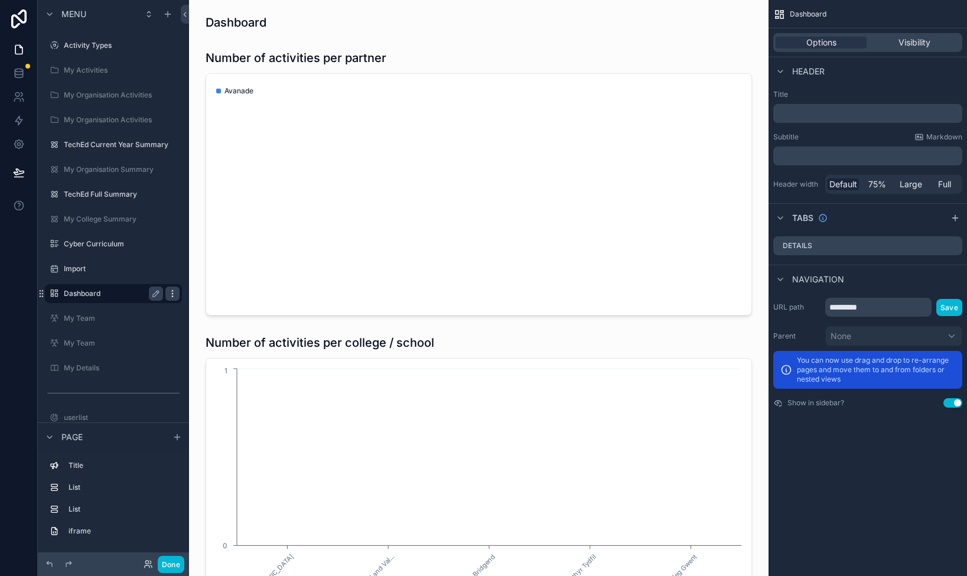
click at [173, 292] on icon "scrollable content" at bounding box center [172, 293] width 9 height 9
click at [960, 402] on button "Use setting" at bounding box center [952, 402] width 19 height 9
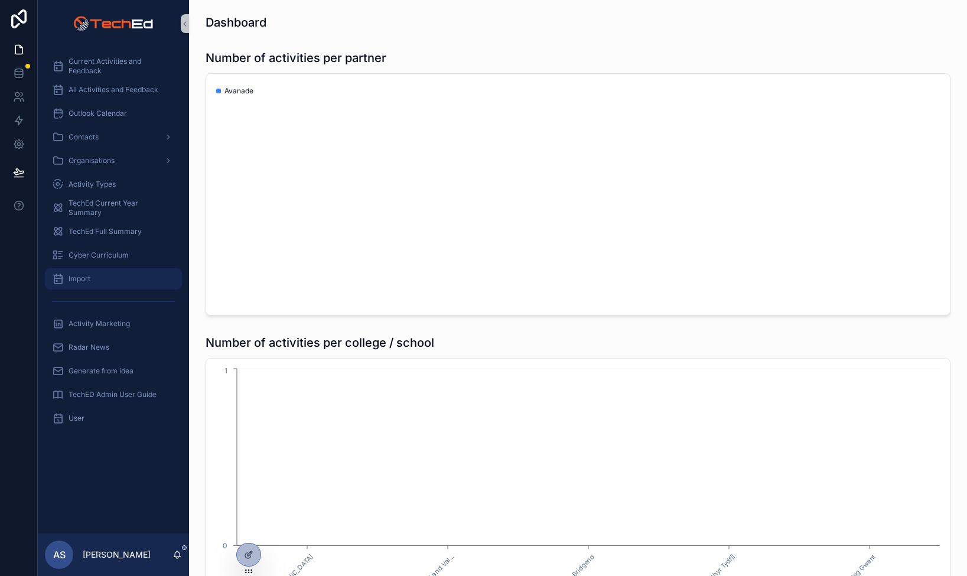
click at [80, 276] on span "Import" at bounding box center [80, 278] width 22 height 9
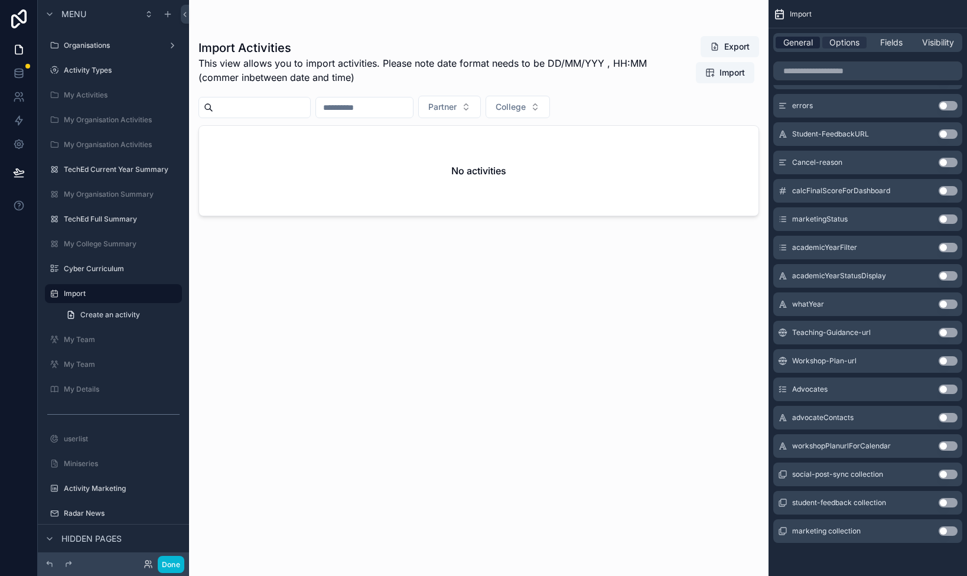
drag, startPoint x: 803, startPoint y: 38, endPoint x: 802, endPoint y: 47, distance: 8.9
click at [803, 39] on span "General" at bounding box center [798, 43] width 30 height 12
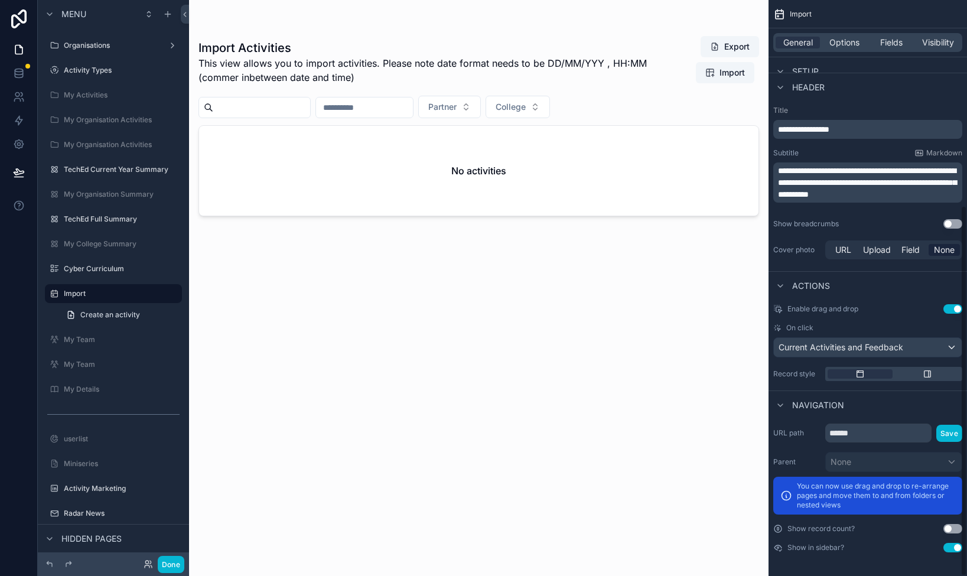
scroll to position [318, 0]
click at [956, 547] on button "Use setting" at bounding box center [952, 547] width 19 height 9
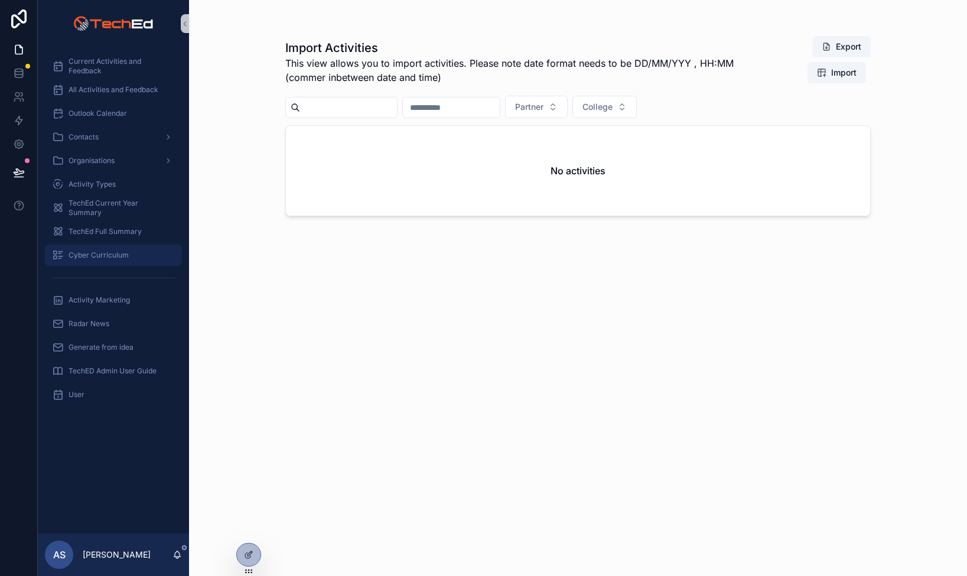
click at [90, 258] on span "Cyber Curriculum" at bounding box center [99, 254] width 60 height 9
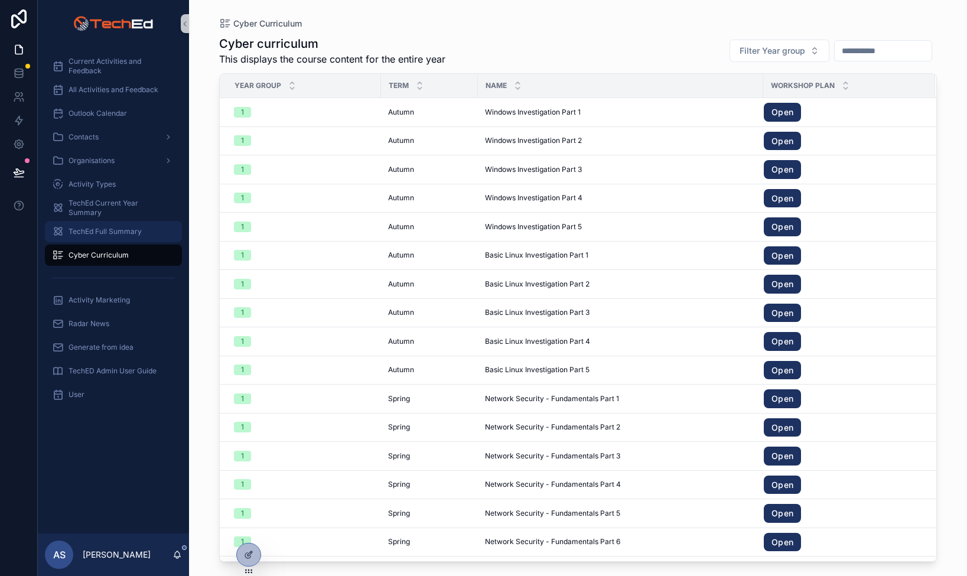
click at [86, 233] on span "TechEd Full Summary" at bounding box center [105, 231] width 73 height 9
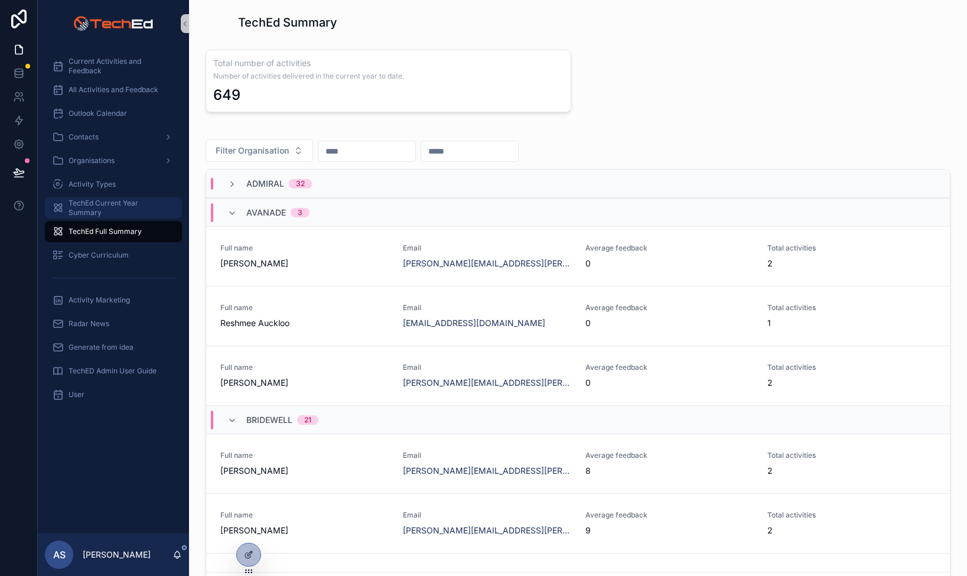
click at [79, 209] on span "TechEd Current Year Summary" at bounding box center [120, 208] width 102 height 19
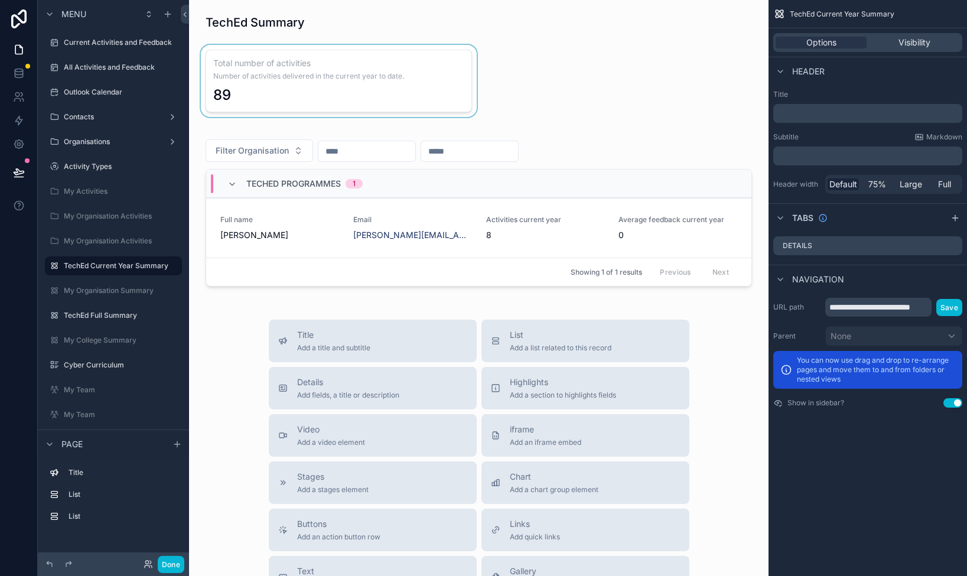
click at [284, 93] on div "scrollable content" at bounding box center [339, 81] width 281 height 72
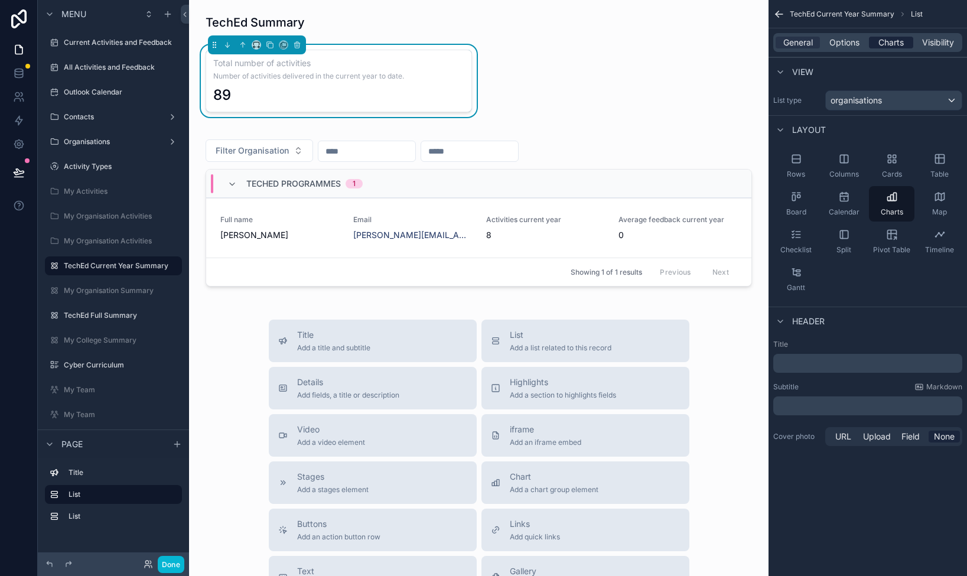
click at [901, 43] on span "Charts" at bounding box center [890, 43] width 25 height 12
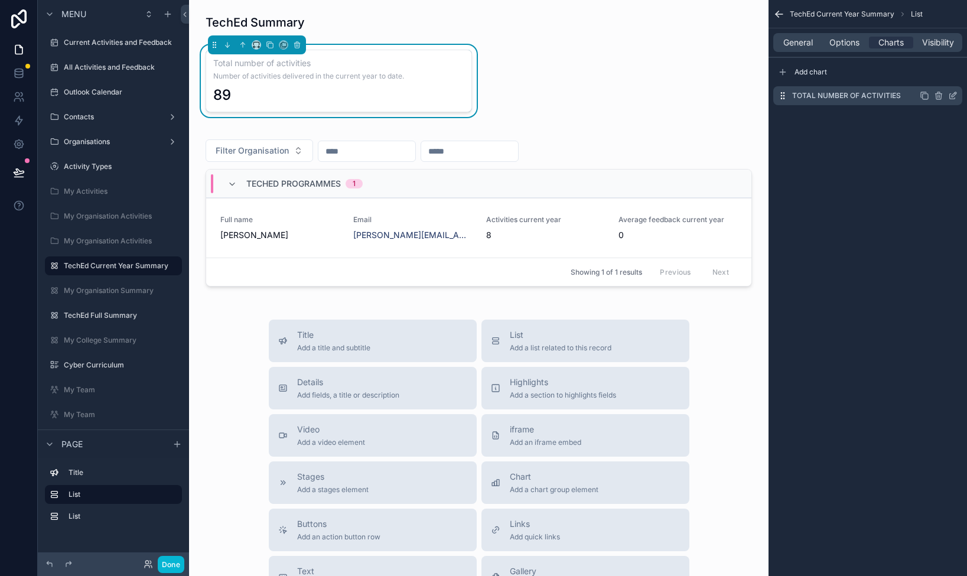
click at [951, 95] on icon "scrollable content" at bounding box center [952, 95] width 9 height 9
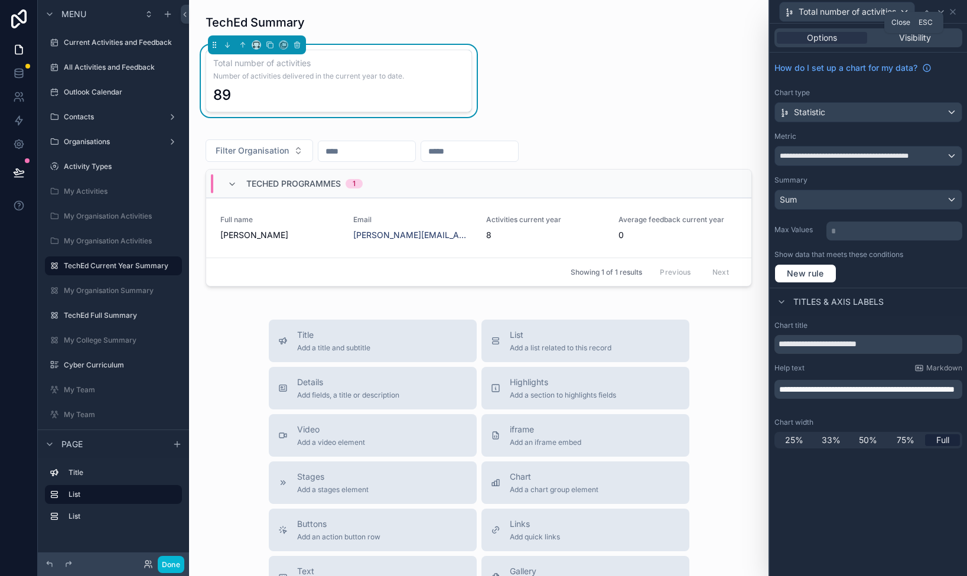
drag, startPoint x: 953, startPoint y: 12, endPoint x: 864, endPoint y: 17, distance: 88.7
click at [953, 12] on icon at bounding box center [952, 11] width 9 height 9
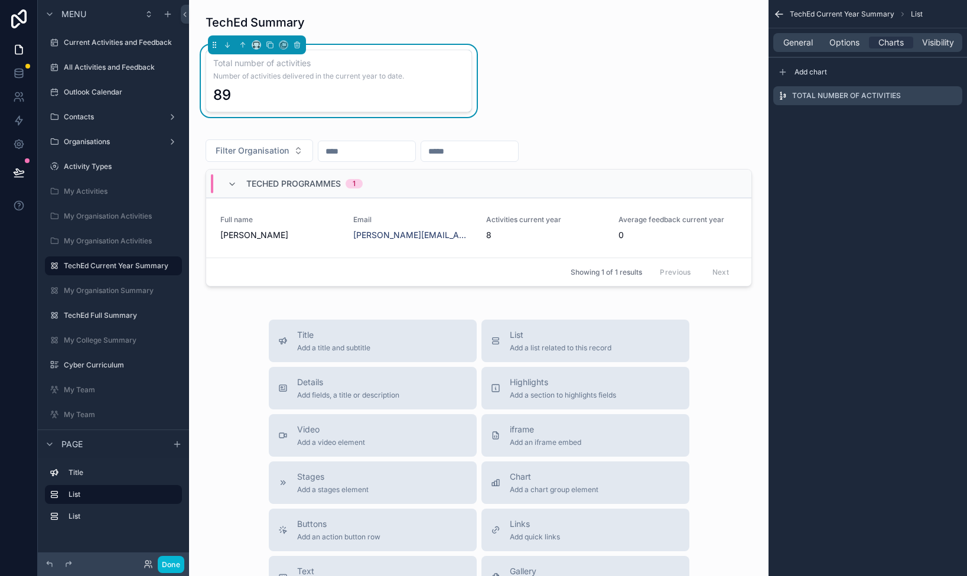
click at [795, 32] on div "General Options Charts Visibility" at bounding box center [868, 42] width 199 height 28
click at [793, 38] on span "General" at bounding box center [798, 43] width 30 height 12
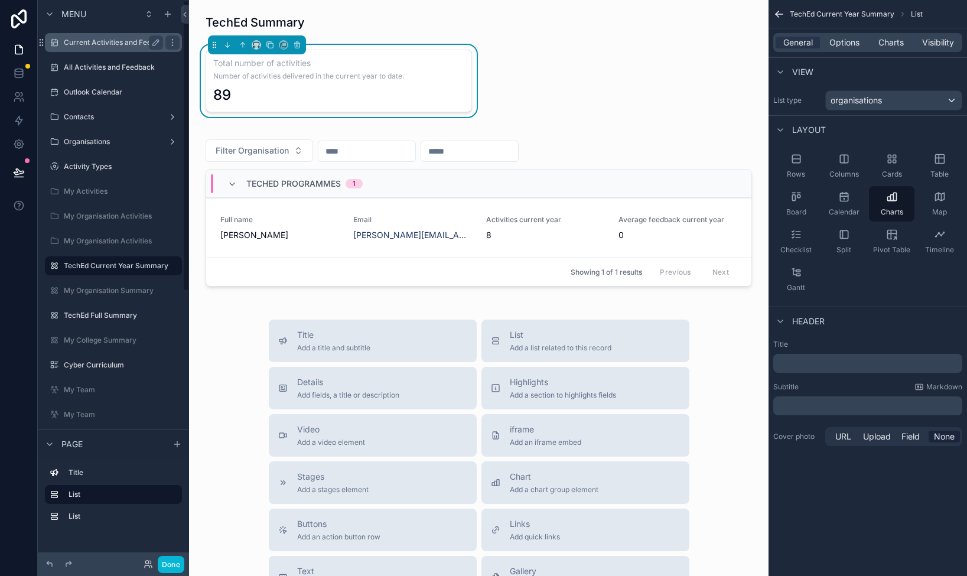
click at [83, 47] on div "Current Activities and Feedback" at bounding box center [113, 42] width 99 height 14
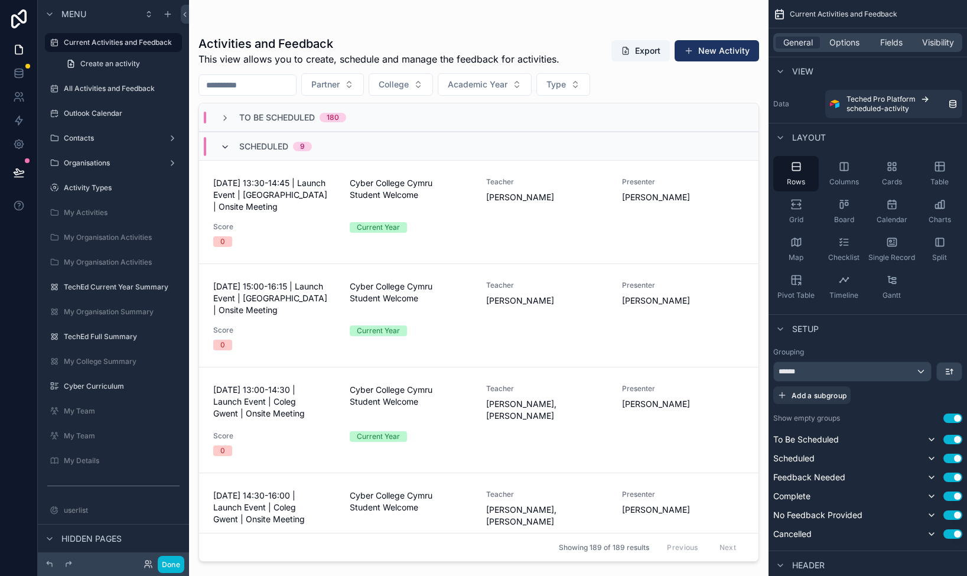
click at [223, 144] on icon "scrollable content" at bounding box center [224, 146] width 9 height 9
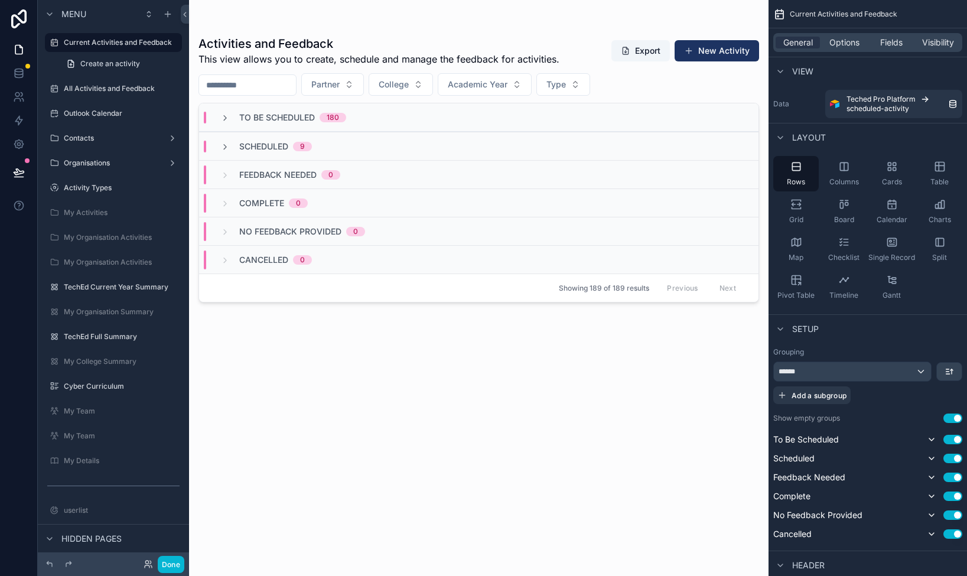
click at [232, 116] on div "To Be Scheduled 180" at bounding box center [283, 118] width 126 height 12
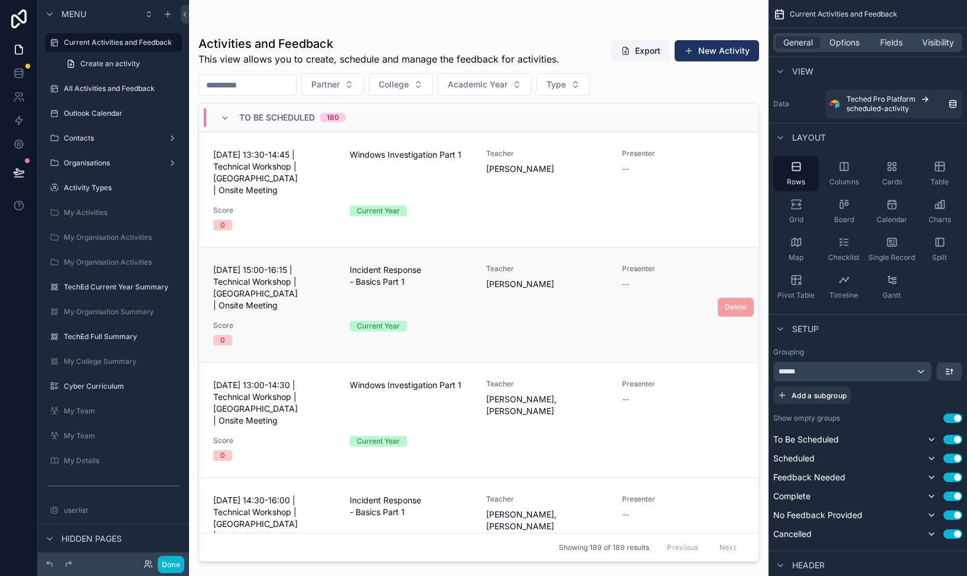
click at [433, 321] on div "Current Year" at bounding box center [411, 326] width 122 height 11
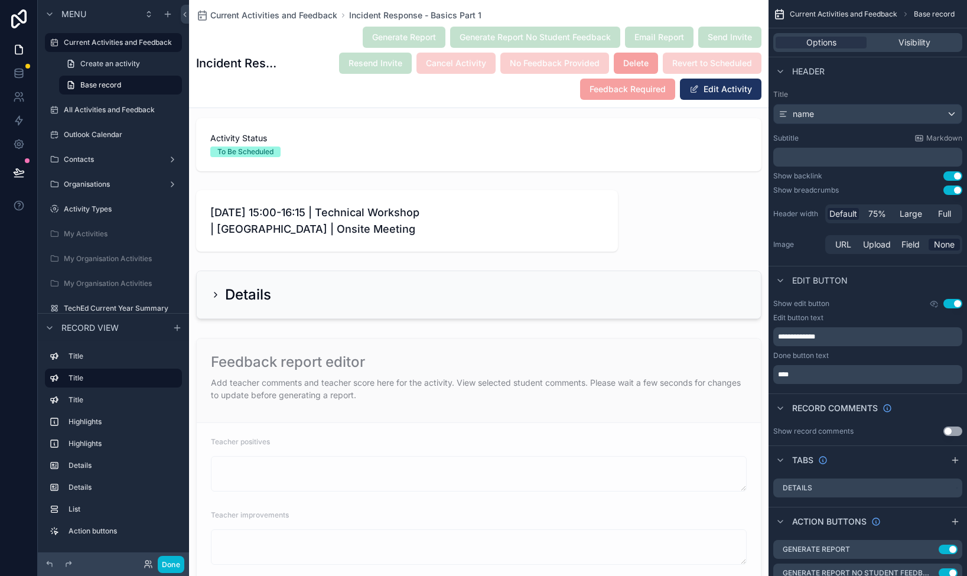
scroll to position [164, 0]
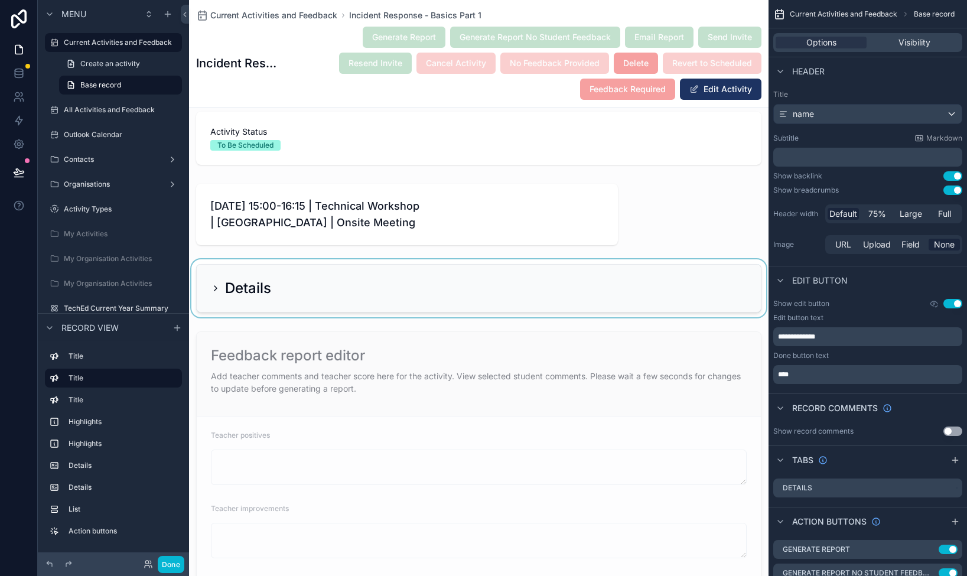
click at [246, 285] on div "scrollable content" at bounding box center [479, 288] width 580 height 58
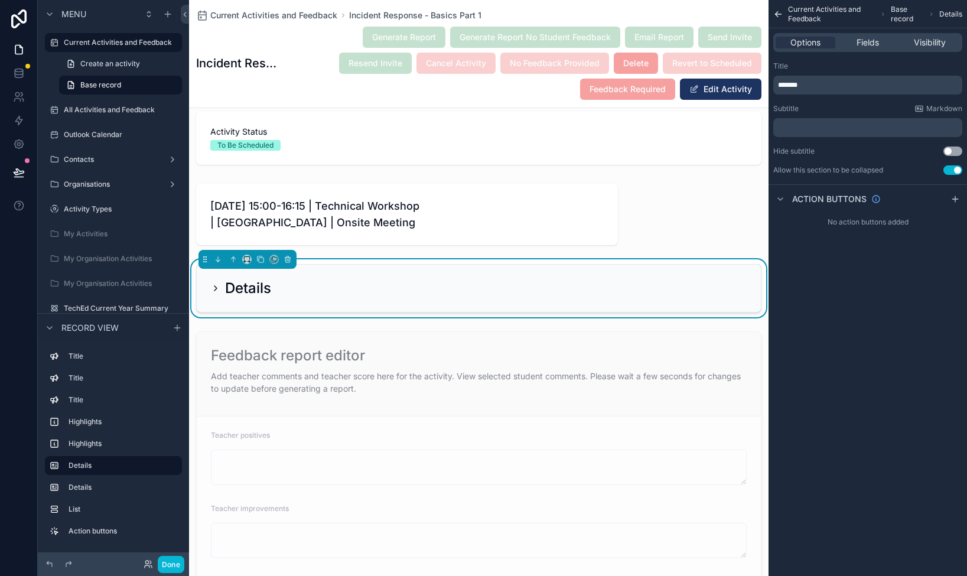
click at [242, 287] on h2 "Details" at bounding box center [248, 288] width 46 height 19
click at [215, 288] on icon "scrollable content" at bounding box center [215, 288] width 9 height 9
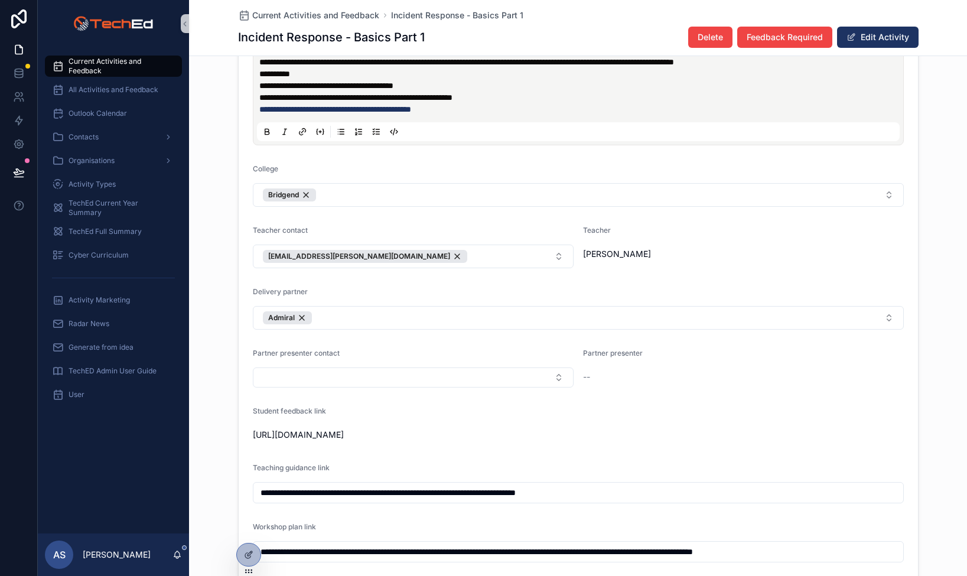
scroll to position [718, 0]
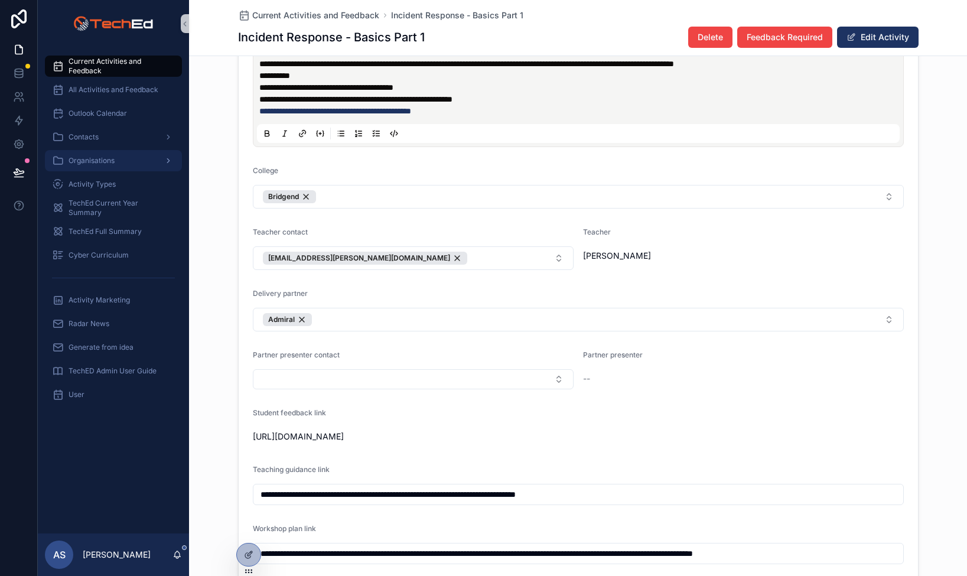
click at [89, 156] on span "Organisations" at bounding box center [92, 160] width 46 height 9
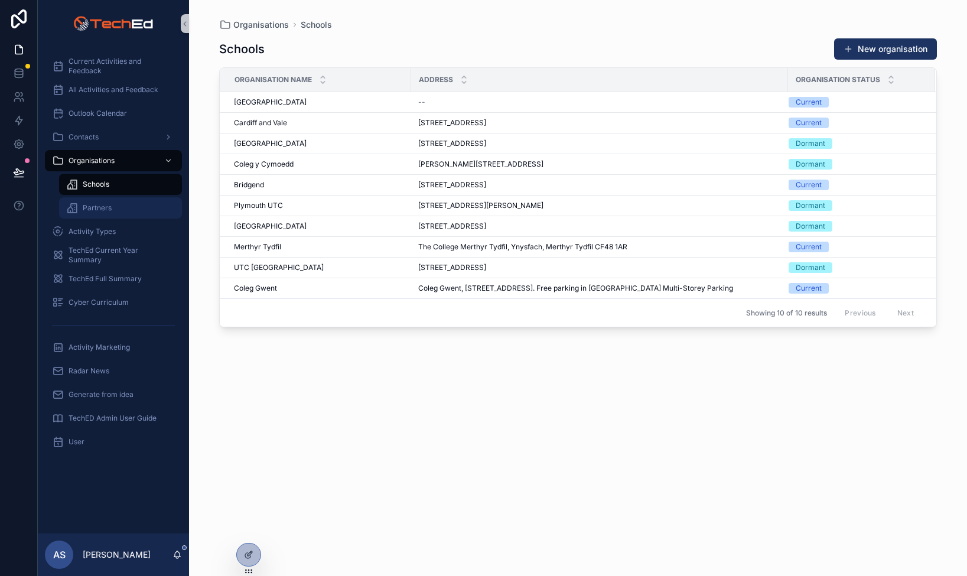
click at [87, 207] on span "Partners" at bounding box center [97, 207] width 29 height 9
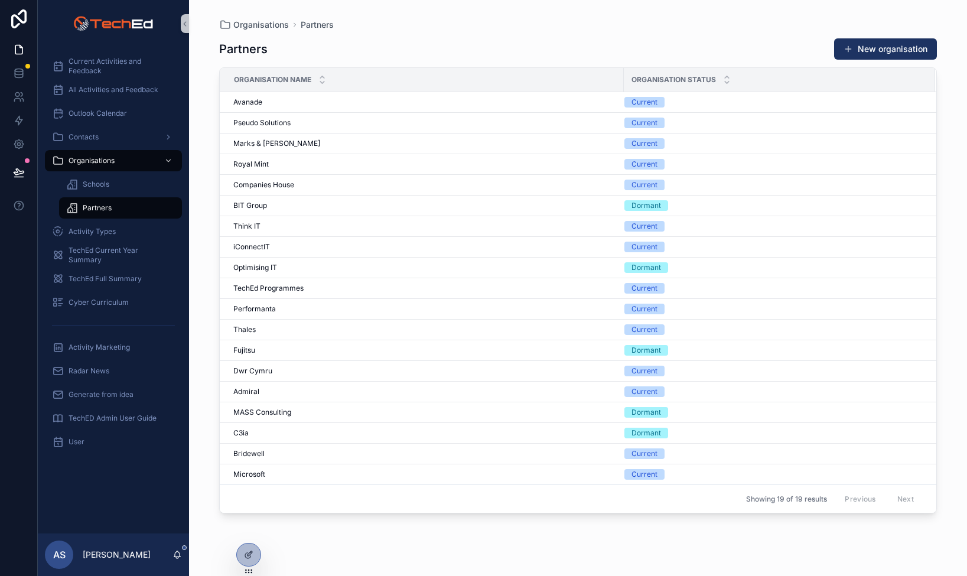
drag, startPoint x: 904, startPoint y: 496, endPoint x: 897, endPoint y: 498, distance: 6.7
click at [903, 497] on div "Previous Next" at bounding box center [880, 499] width 86 height 18
click at [897, 498] on div "Previous Next" at bounding box center [880, 499] width 86 height 18
click at [243, 388] on span "Admiral" at bounding box center [246, 391] width 26 height 9
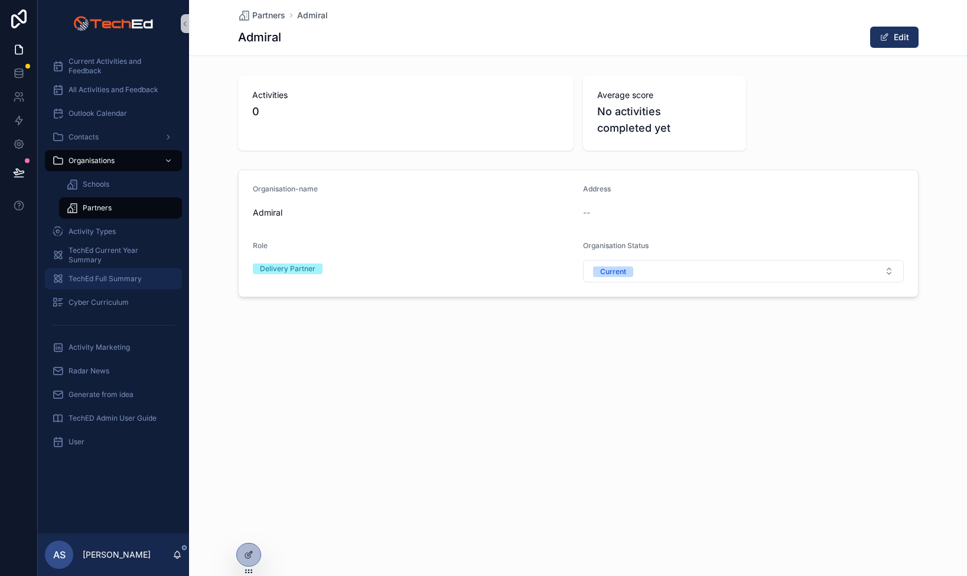
click at [100, 279] on span "TechEd Full Summary" at bounding box center [105, 278] width 73 height 9
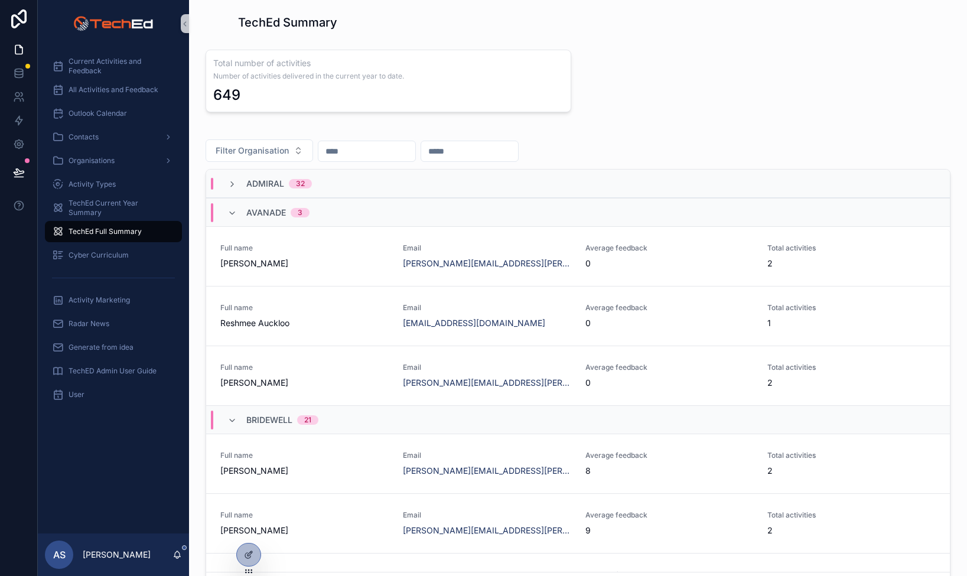
click at [353, 88] on div "649" at bounding box center [388, 95] width 350 height 19
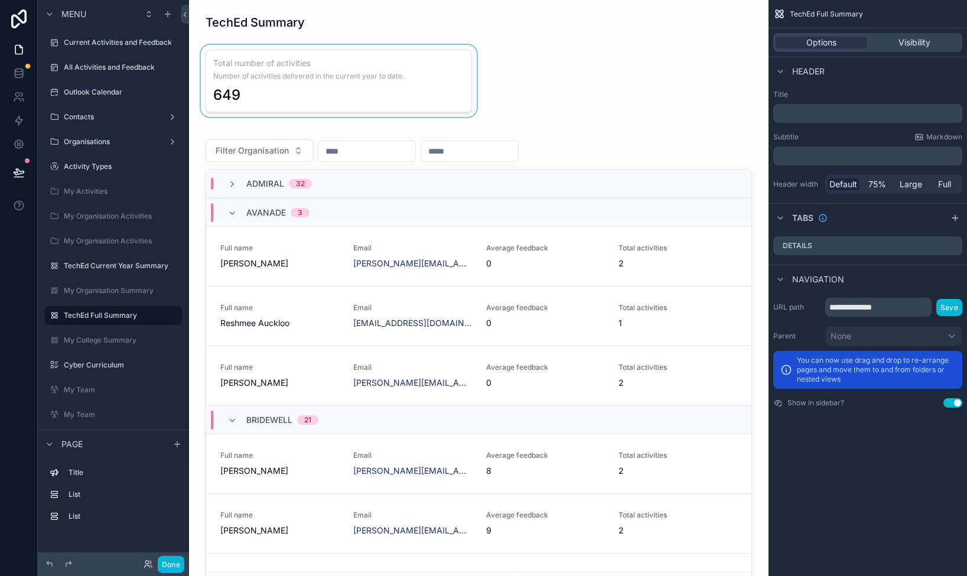
scroll to position [22, 0]
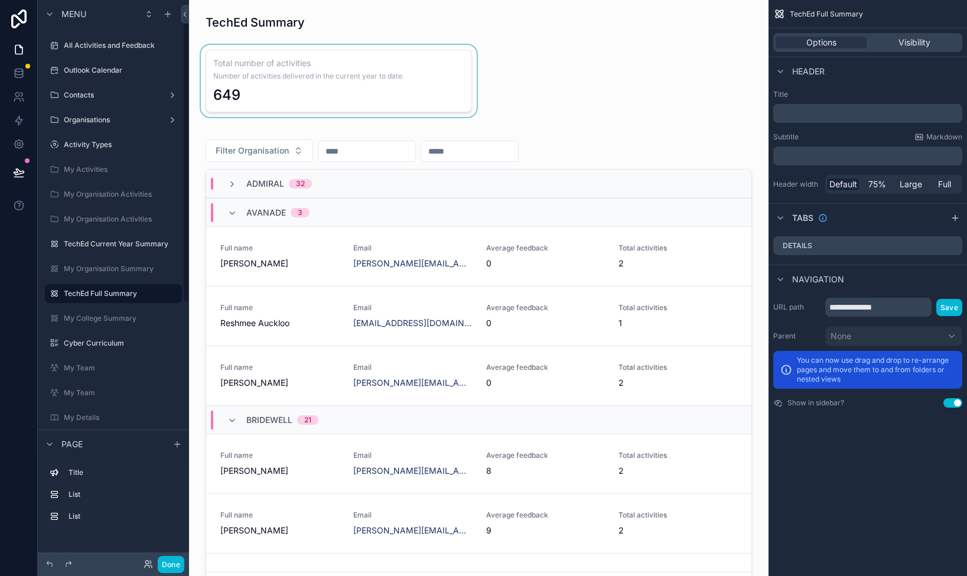
click at [379, 87] on div "scrollable content" at bounding box center [339, 81] width 281 height 72
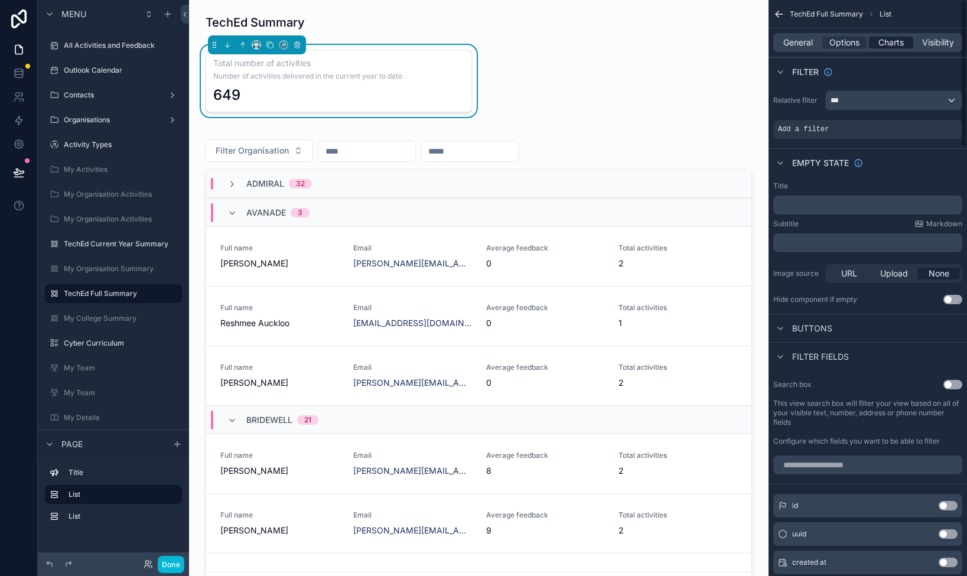
click at [889, 38] on span "Charts" at bounding box center [890, 43] width 25 height 12
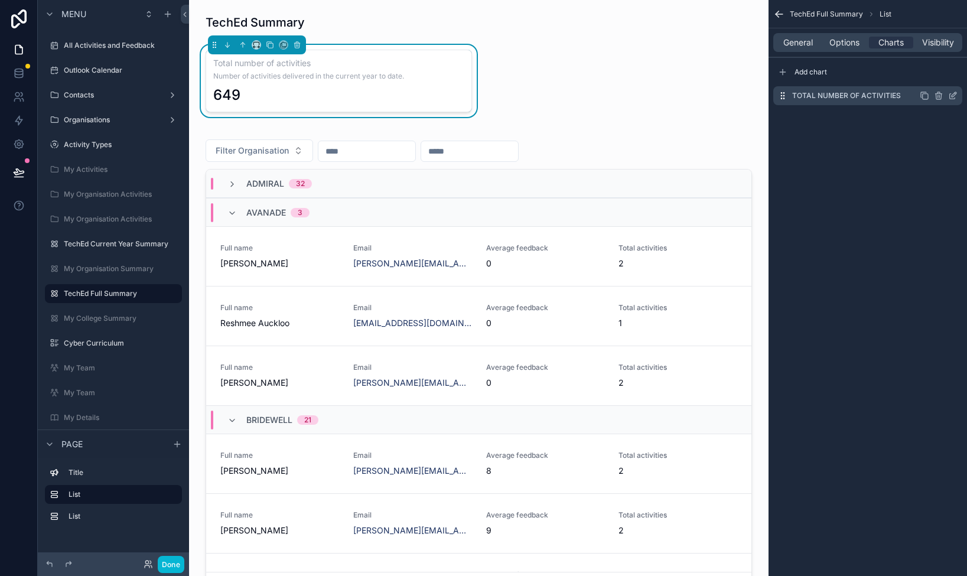
click at [956, 95] on icon "scrollable content" at bounding box center [952, 95] width 9 height 9
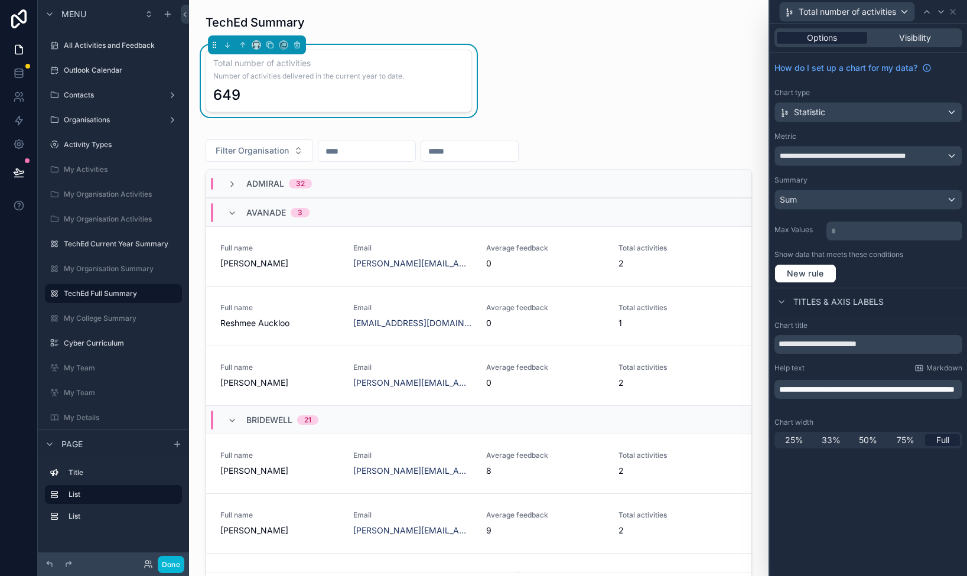
click at [811, 37] on span "Options" at bounding box center [822, 38] width 30 height 12
click at [816, 37] on span "Options" at bounding box center [822, 38] width 30 height 12
click at [954, 10] on icon at bounding box center [952, 11] width 9 height 9
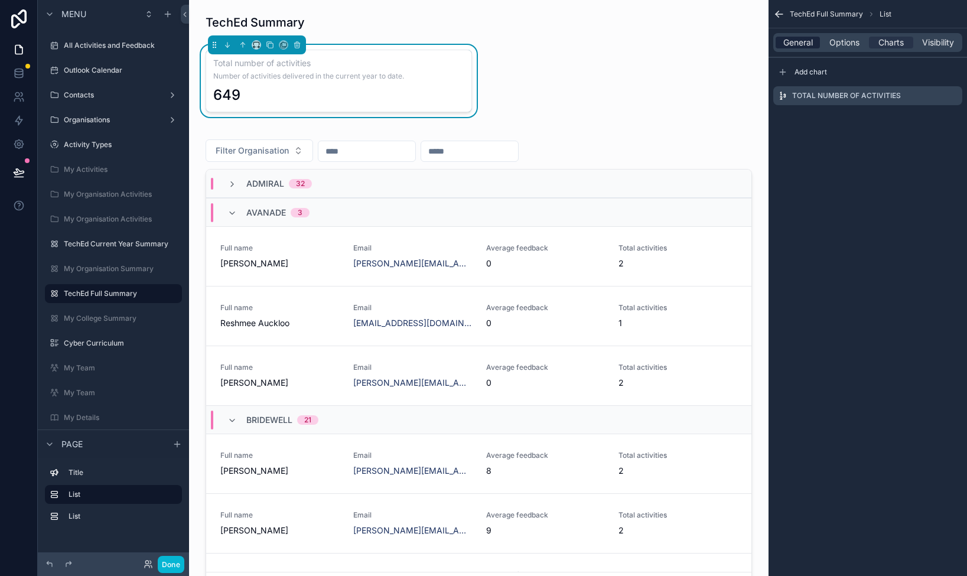
click at [799, 44] on span "General" at bounding box center [798, 43] width 30 height 12
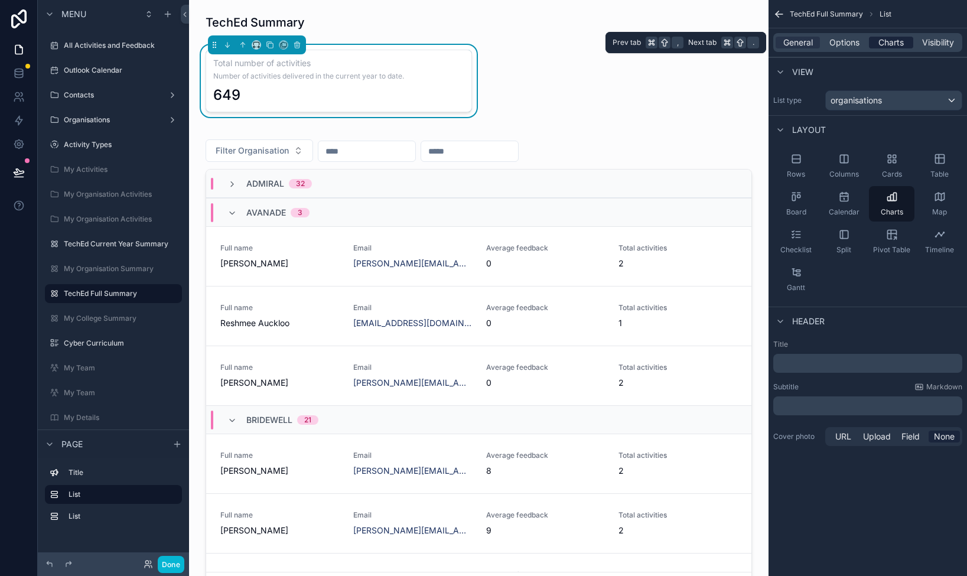
click at [873, 44] on div "Charts" at bounding box center [891, 43] width 44 height 12
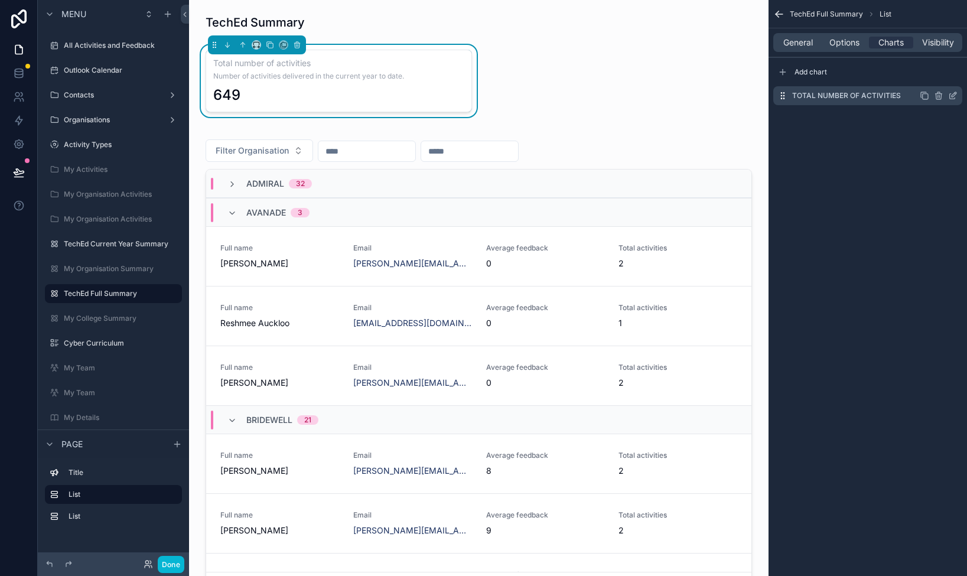
click at [950, 95] on icon "scrollable content" at bounding box center [952, 96] width 5 height 5
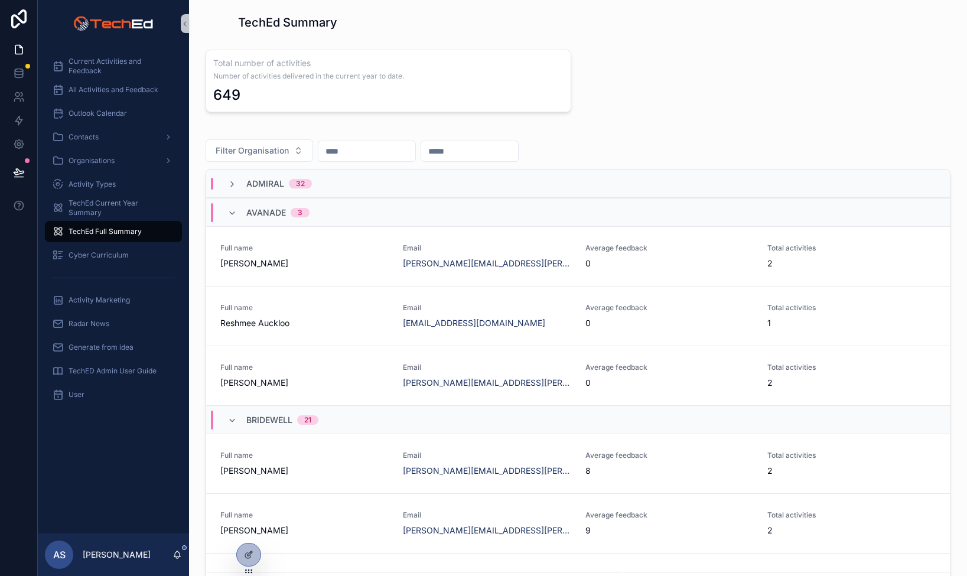
click at [315, 84] on div "Total number of activities Number of activities delivered in the current year t…" at bounding box center [389, 81] width 366 height 63
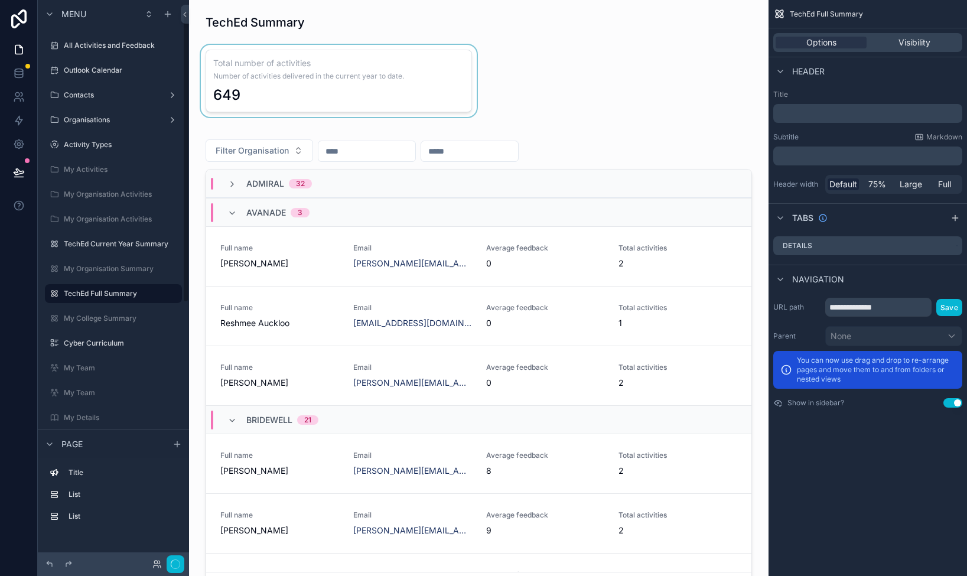
click at [304, 89] on div "scrollable content" at bounding box center [339, 81] width 281 height 72
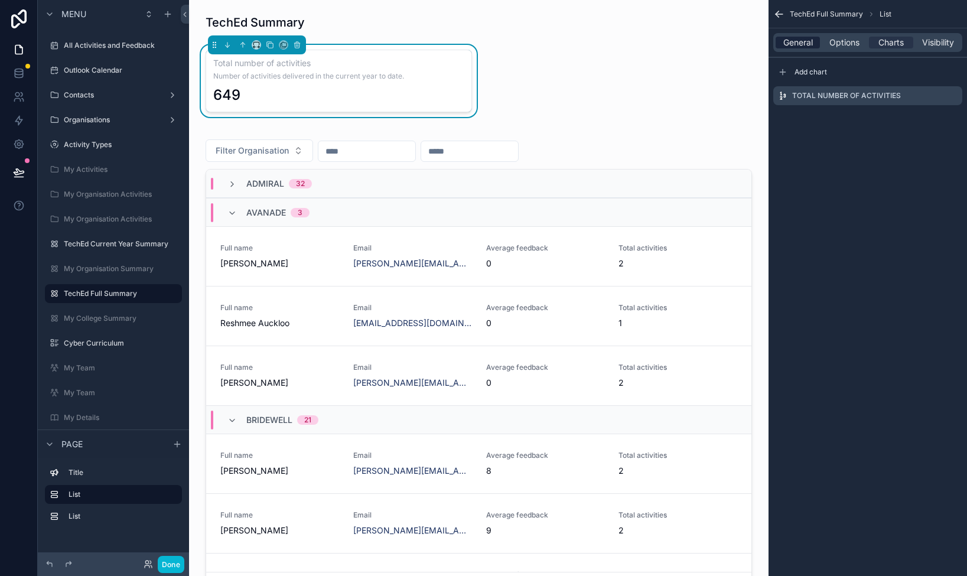
click at [792, 37] on span "General" at bounding box center [798, 43] width 30 height 12
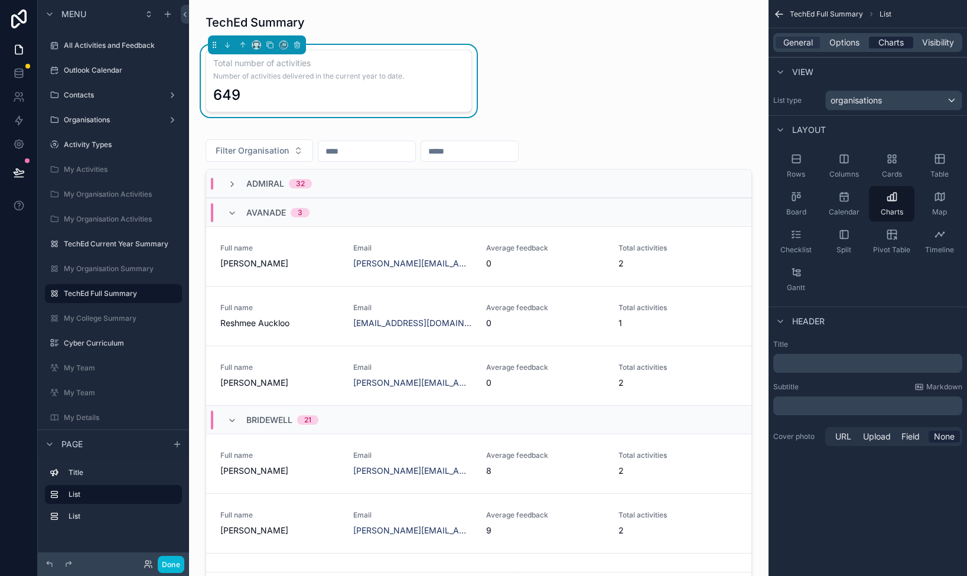
click at [895, 37] on span "Charts" at bounding box center [890, 43] width 25 height 12
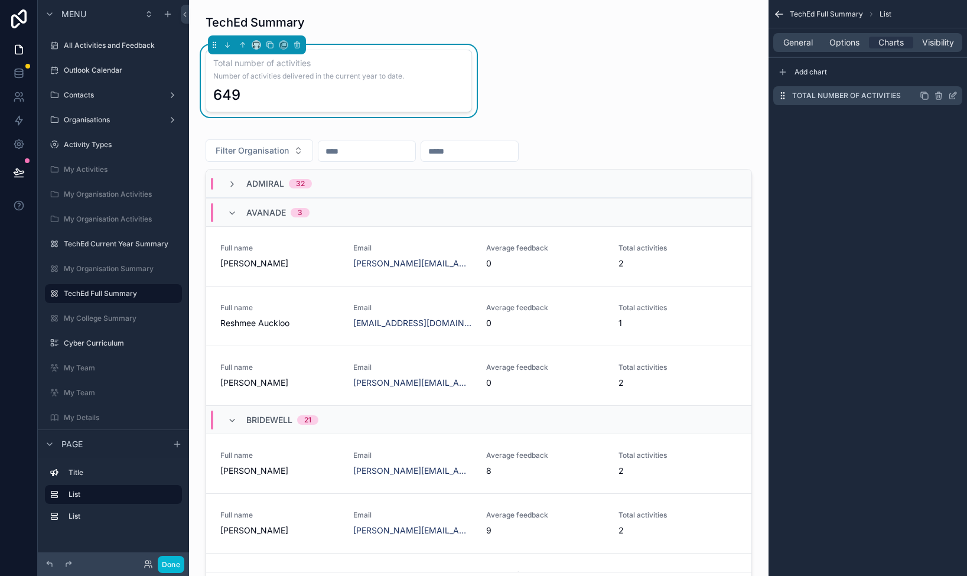
click at [951, 95] on icon "scrollable content" at bounding box center [952, 95] width 9 height 9
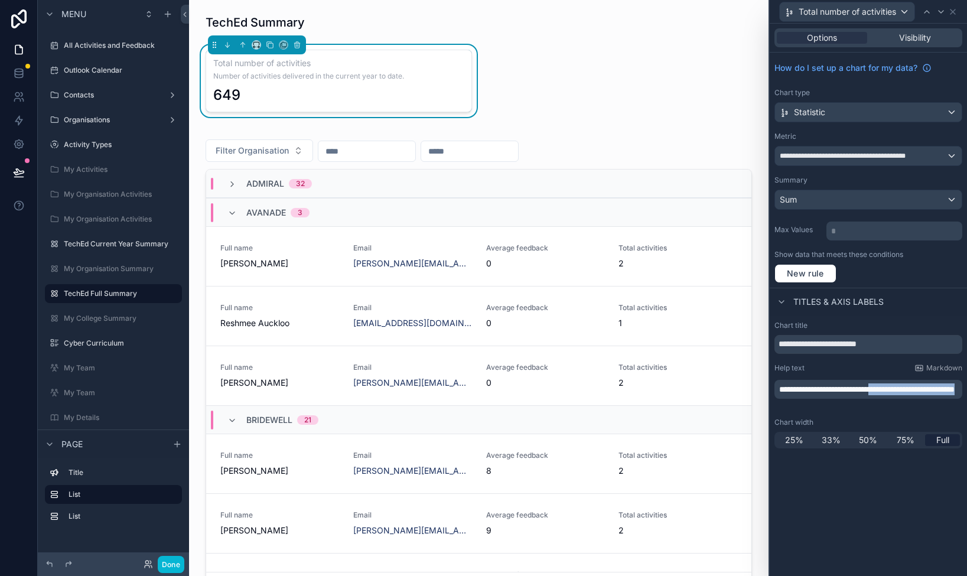
drag, startPoint x: 897, startPoint y: 386, endPoint x: 915, endPoint y: 398, distance: 21.3
click at [915, 395] on p "**********" at bounding box center [869, 389] width 181 height 12
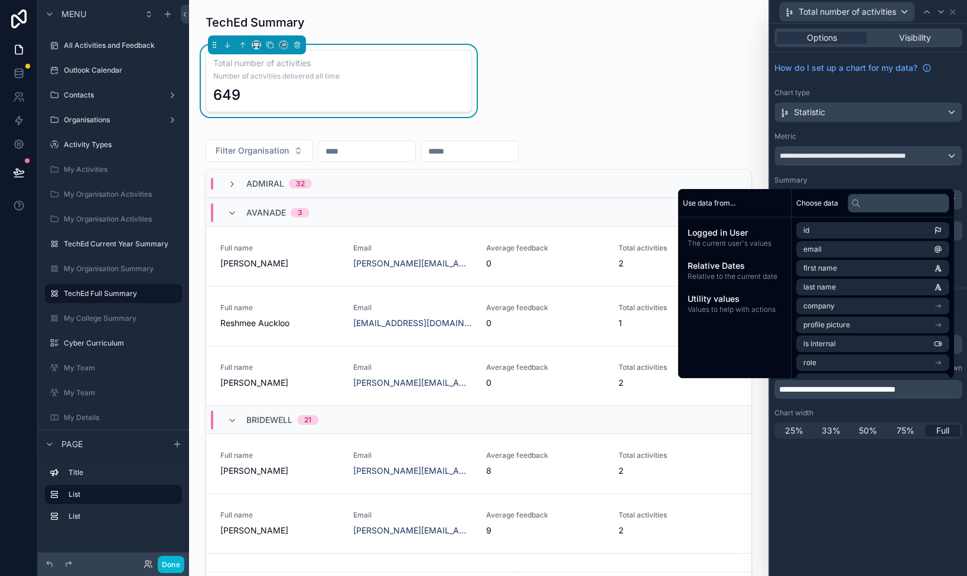
click at [861, 492] on div "**********" at bounding box center [868, 300] width 197 height 552
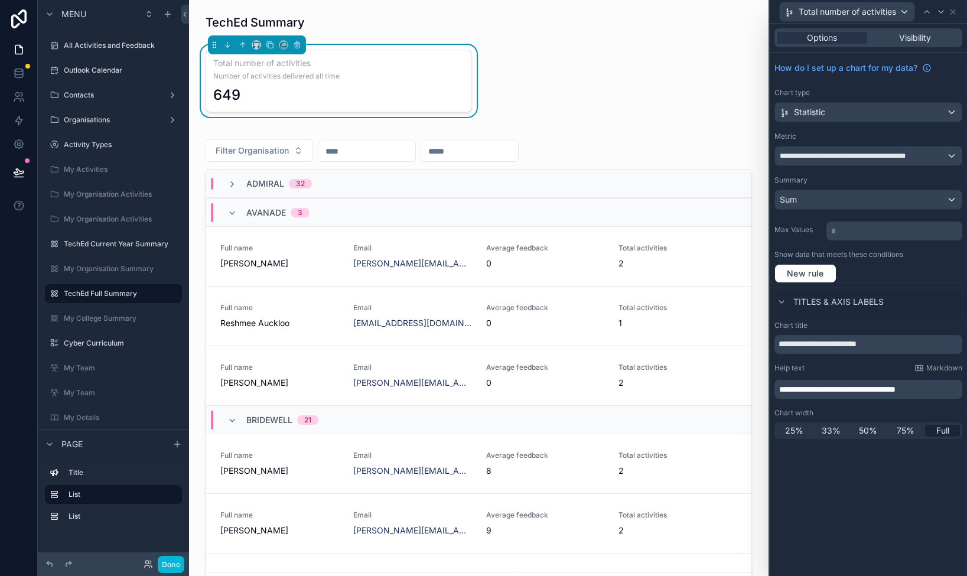
click at [300, 71] on div "Total number of activities Number of activities delivered all time 649" at bounding box center [339, 81] width 266 height 63
click at [270, 45] on icon "scrollable content" at bounding box center [270, 45] width 8 height 8
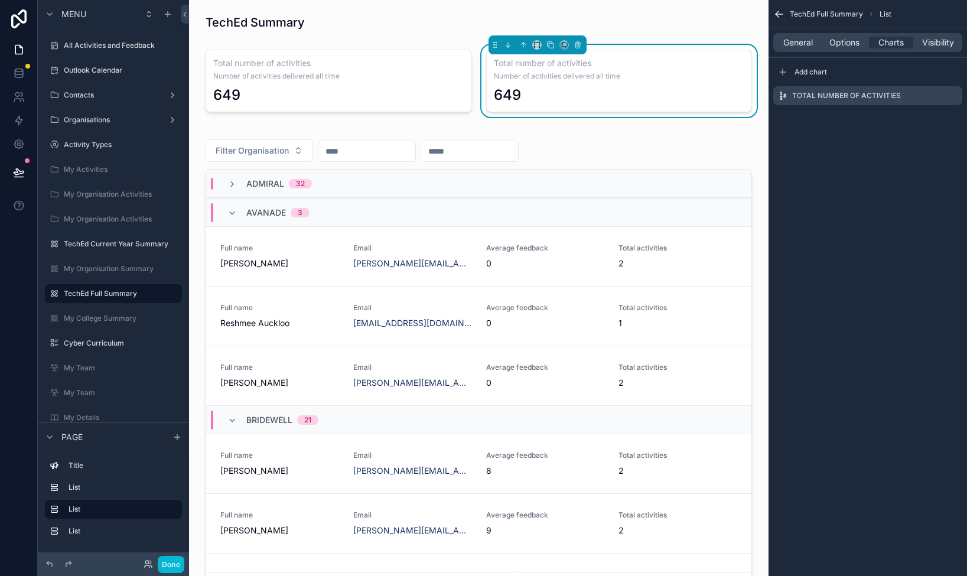
click at [546, 82] on div "Total number of activities Number of activities delivered all time 649" at bounding box center [619, 81] width 266 height 63
click at [579, 45] on icon "scrollable content" at bounding box center [578, 45] width 8 height 8
